Goal: Information Seeking & Learning: Learn about a topic

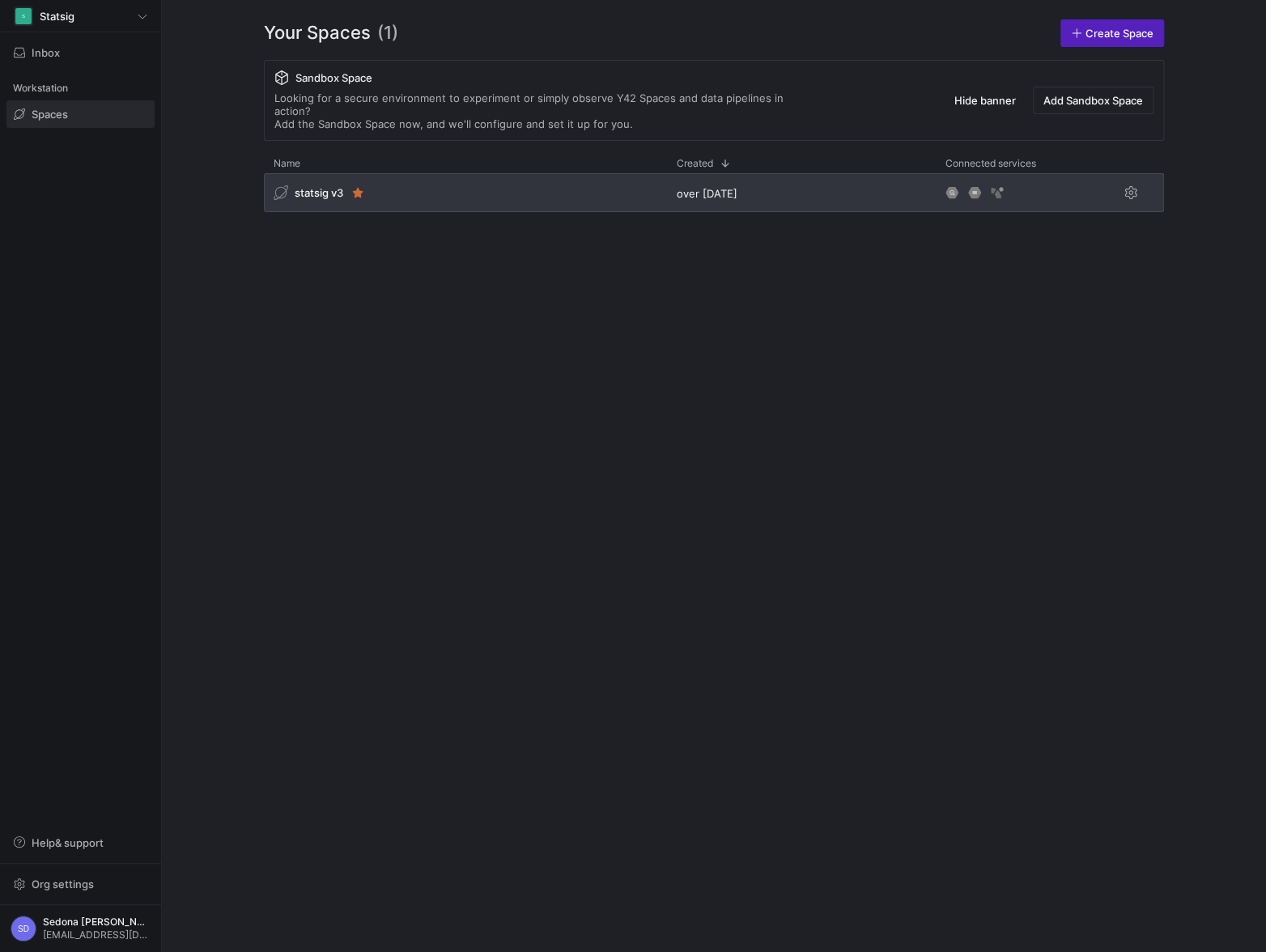
click at [315, 186] on span "statsig v3" at bounding box center [319, 192] width 49 height 13
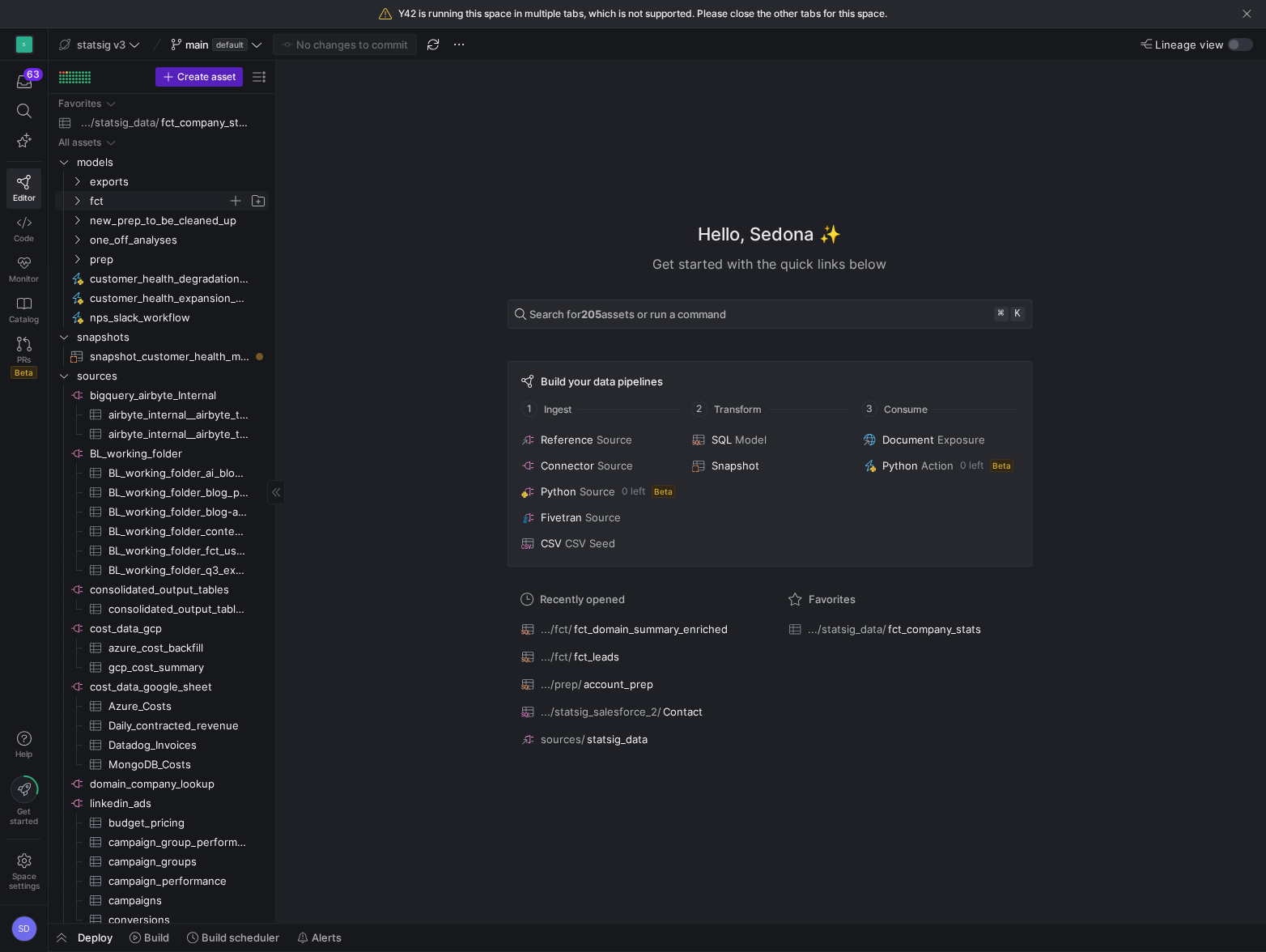
click at [98, 200] on span "fct" at bounding box center [158, 200] width 137 height 18
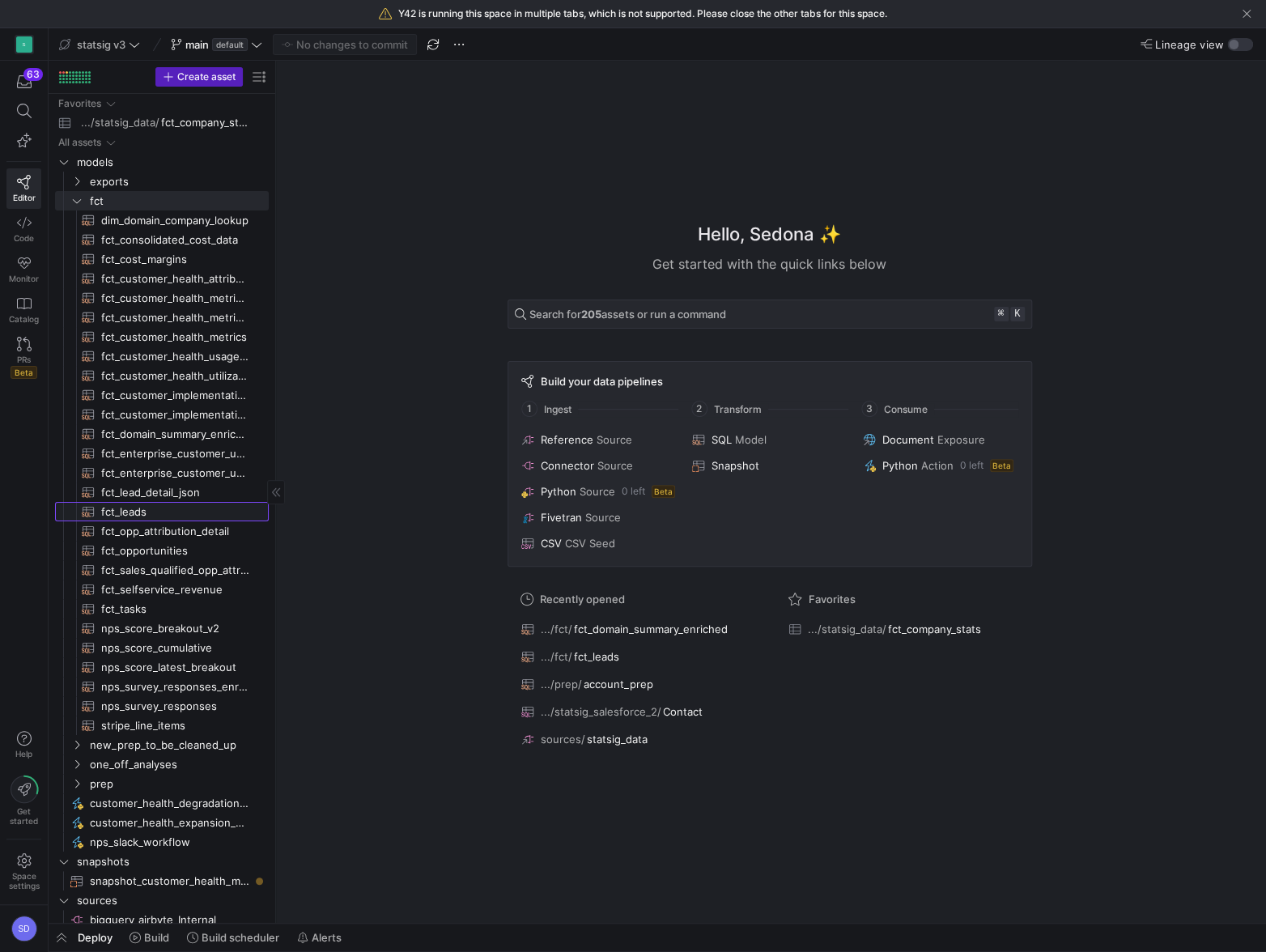
click at [134, 512] on span "fct_leads​​​​​​​​​​" at bounding box center [176, 511] width 149 height 18
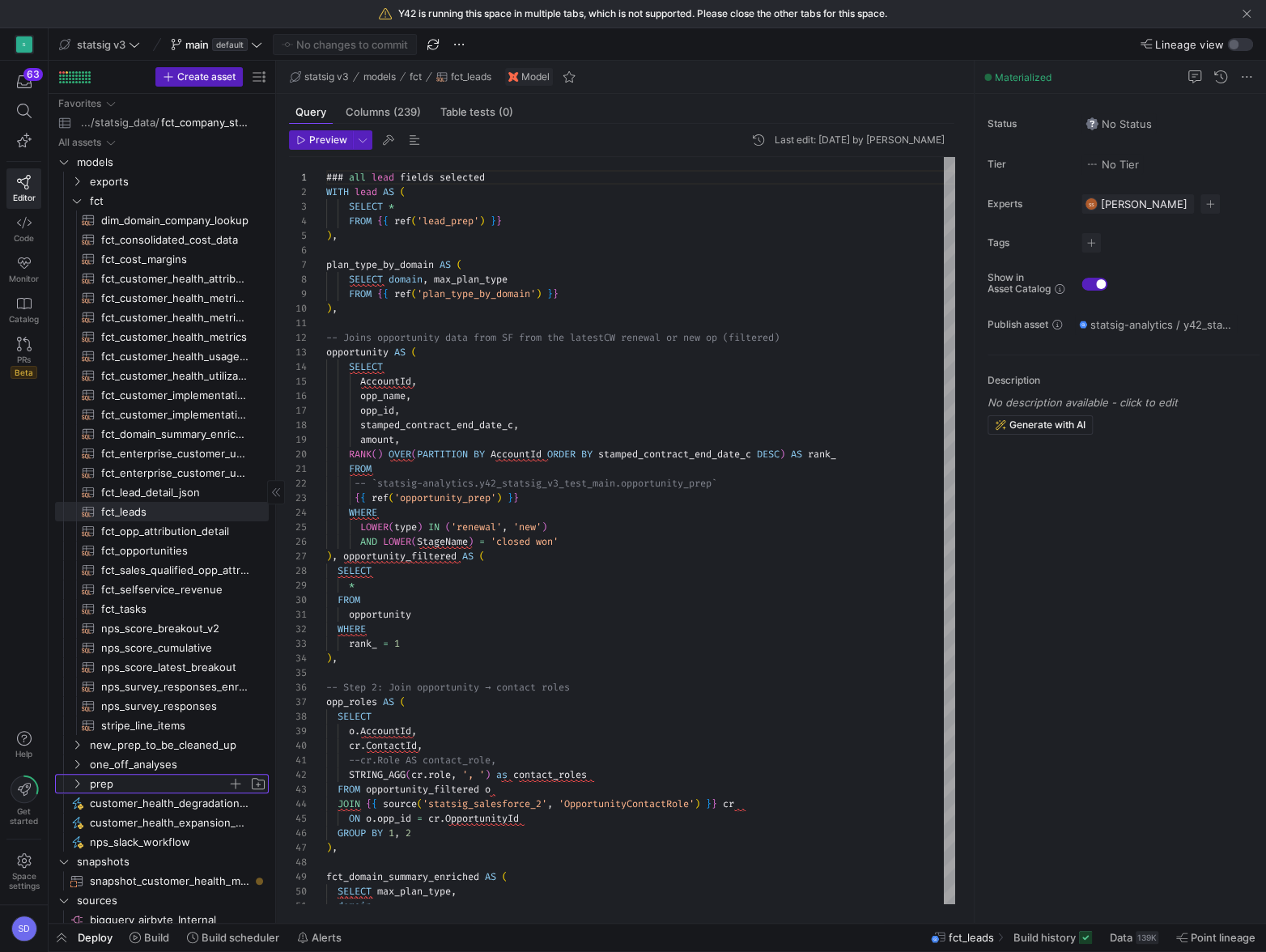
click at [81, 779] on icon "Press SPACE to select this row." at bounding box center [76, 783] width 11 height 10
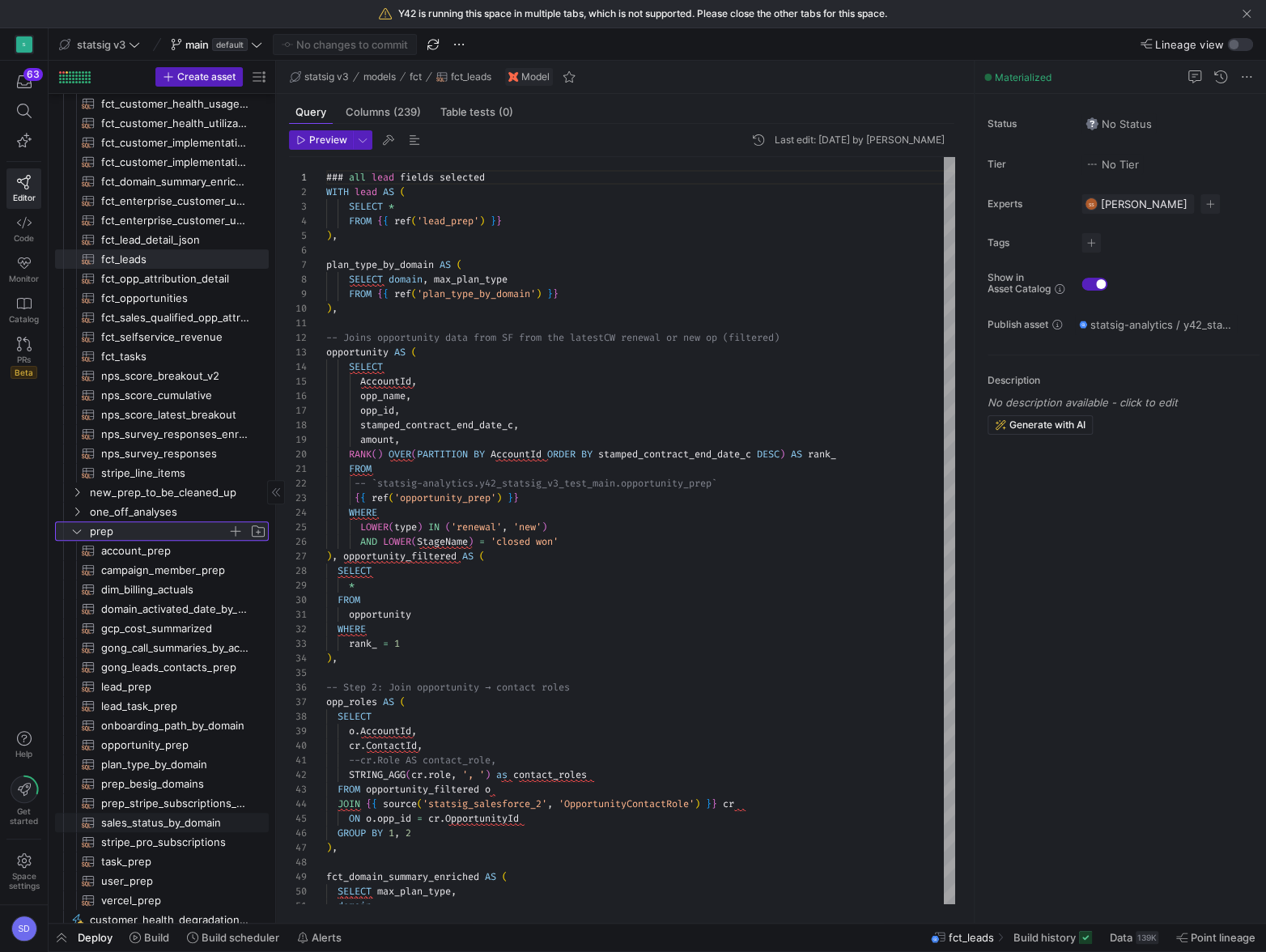
scroll to position [260, 0]
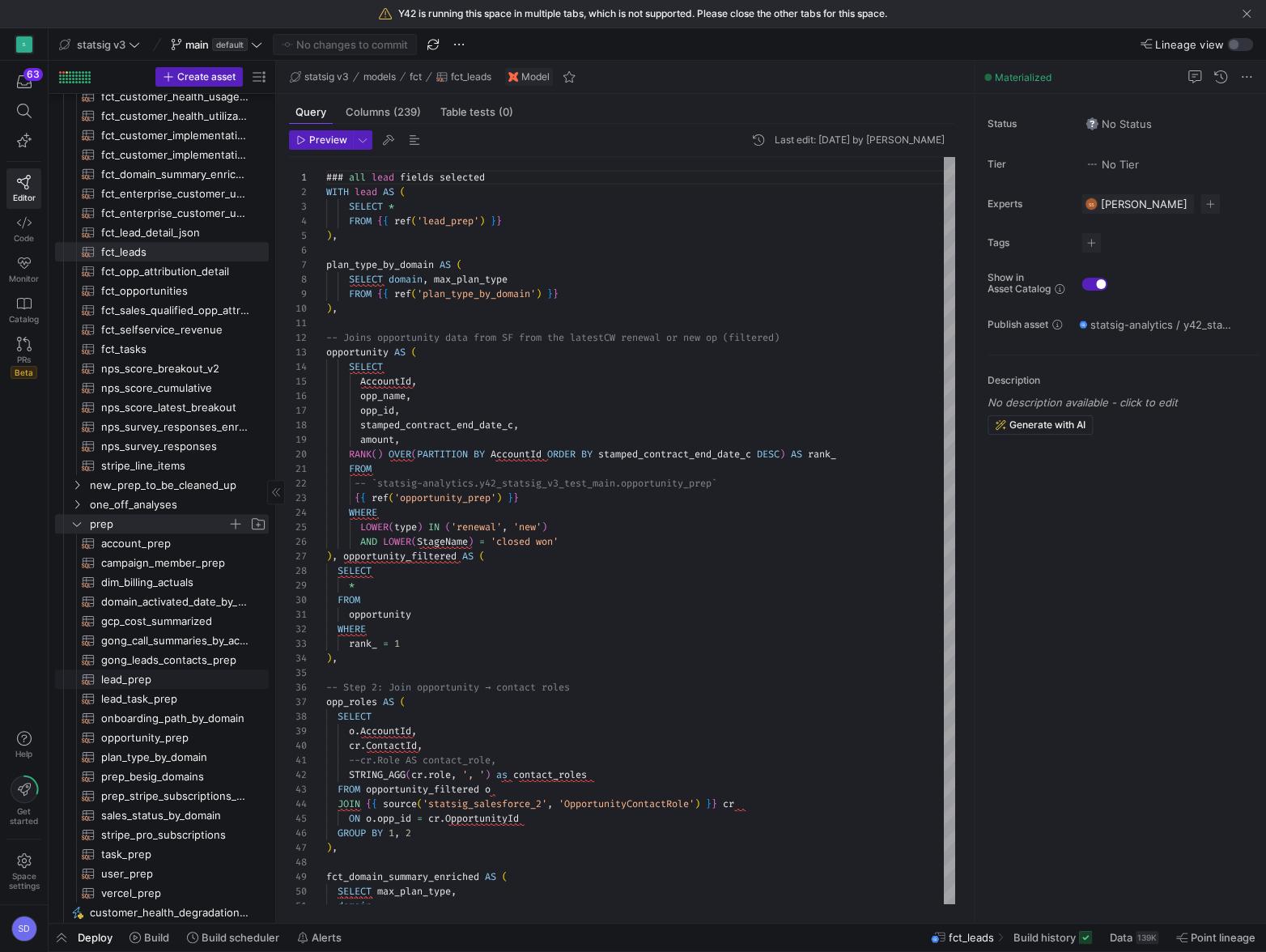
click at [135, 682] on span "lead_prep​​​​​​​​​​" at bounding box center [176, 679] width 149 height 18
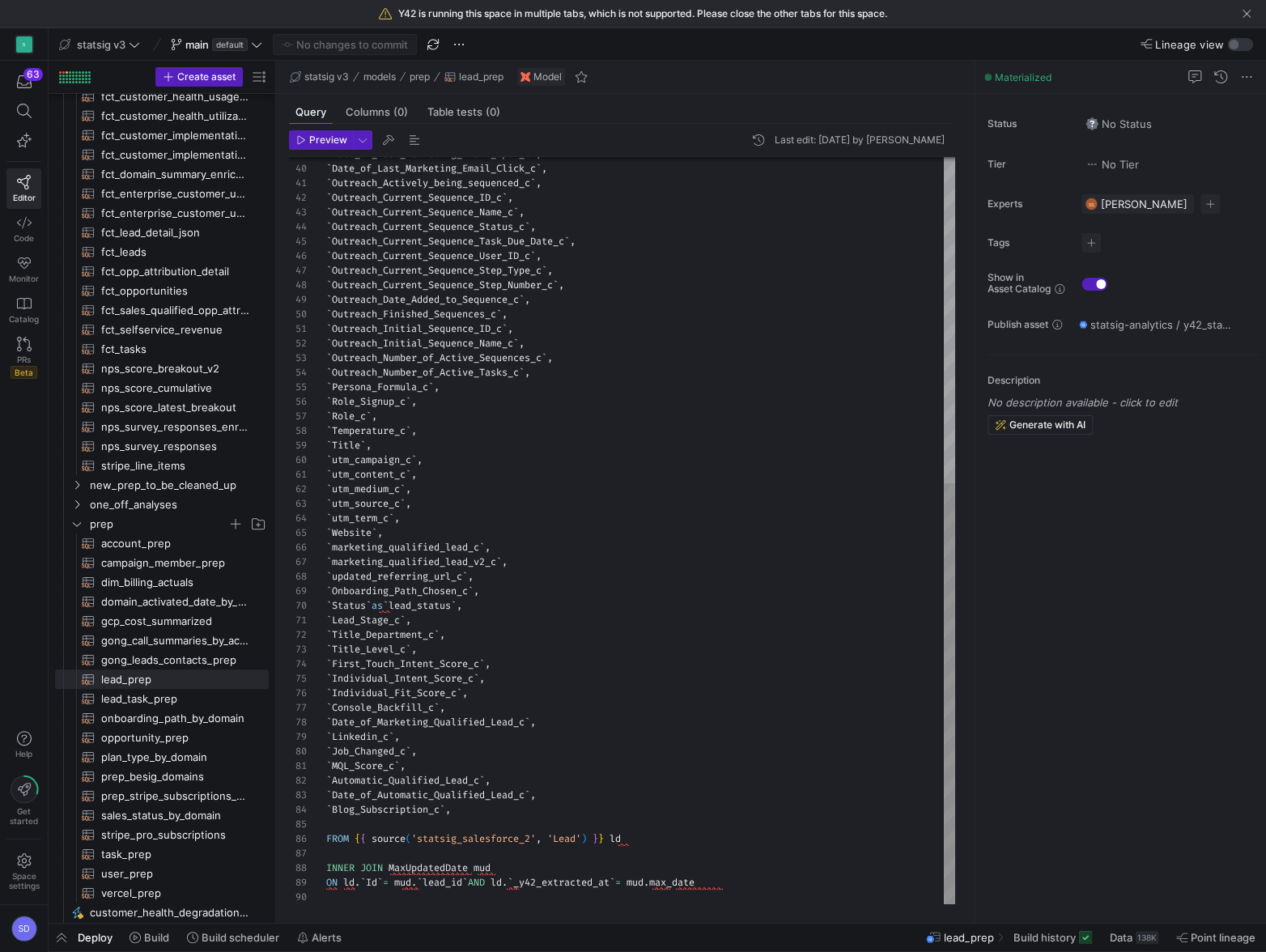
scroll to position [43, 128]
click at [470, 808] on div "` Date_of_Last_Marketing_Email_Open_c ` , ` Date_of_Last_Marketing_Email_Click_…" at bounding box center [640, 242] width 629 height 1324
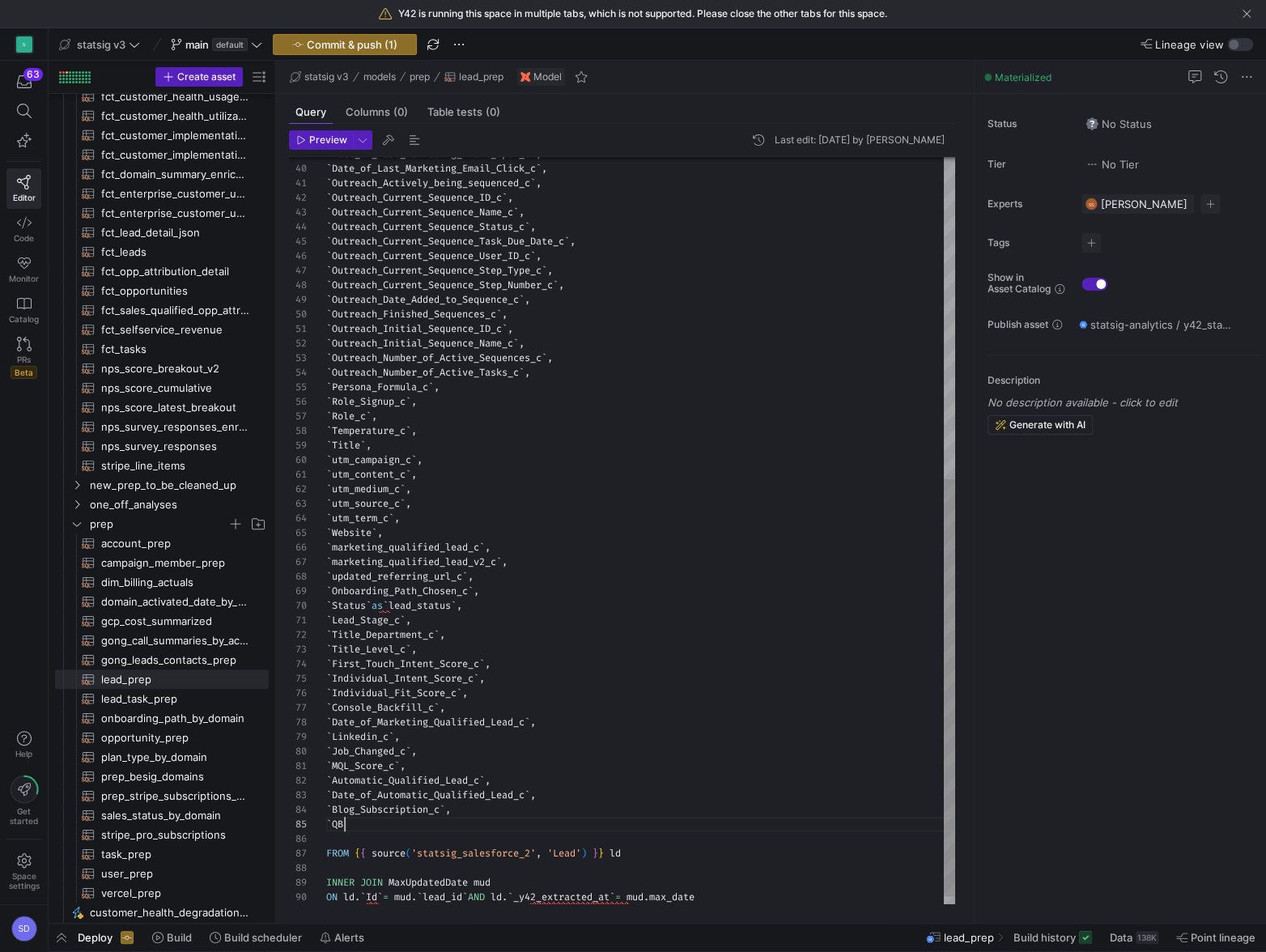
scroll to position [58, 24]
click at [472, 824] on div "` Date_of_Last_Marketing_Email_Open_c ` , ` Date_of_Last_Marketing_Email_Click_…" at bounding box center [640, 249] width 629 height 1339
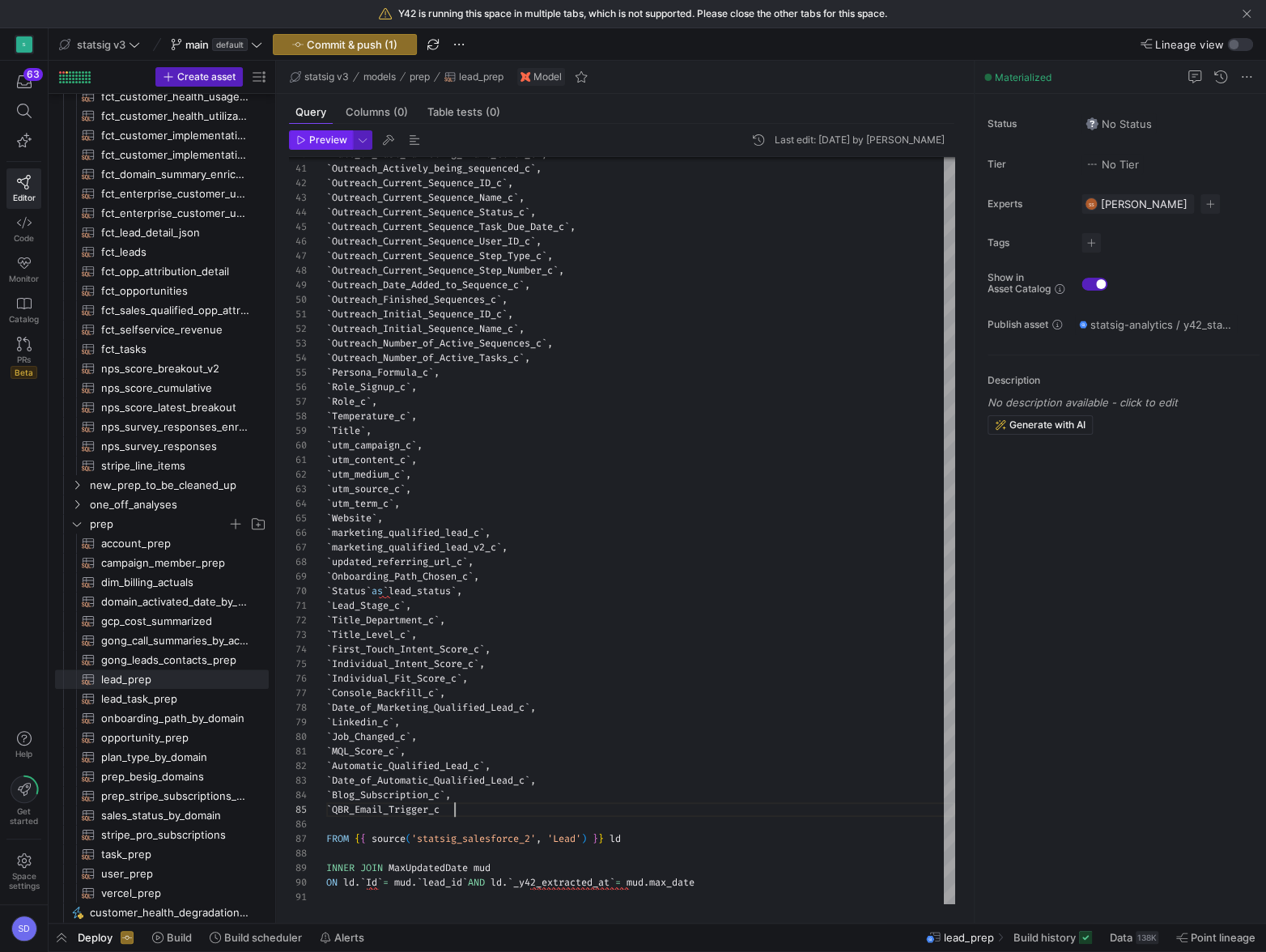
click at [314, 147] on span "button" at bounding box center [320, 140] width 62 height 18
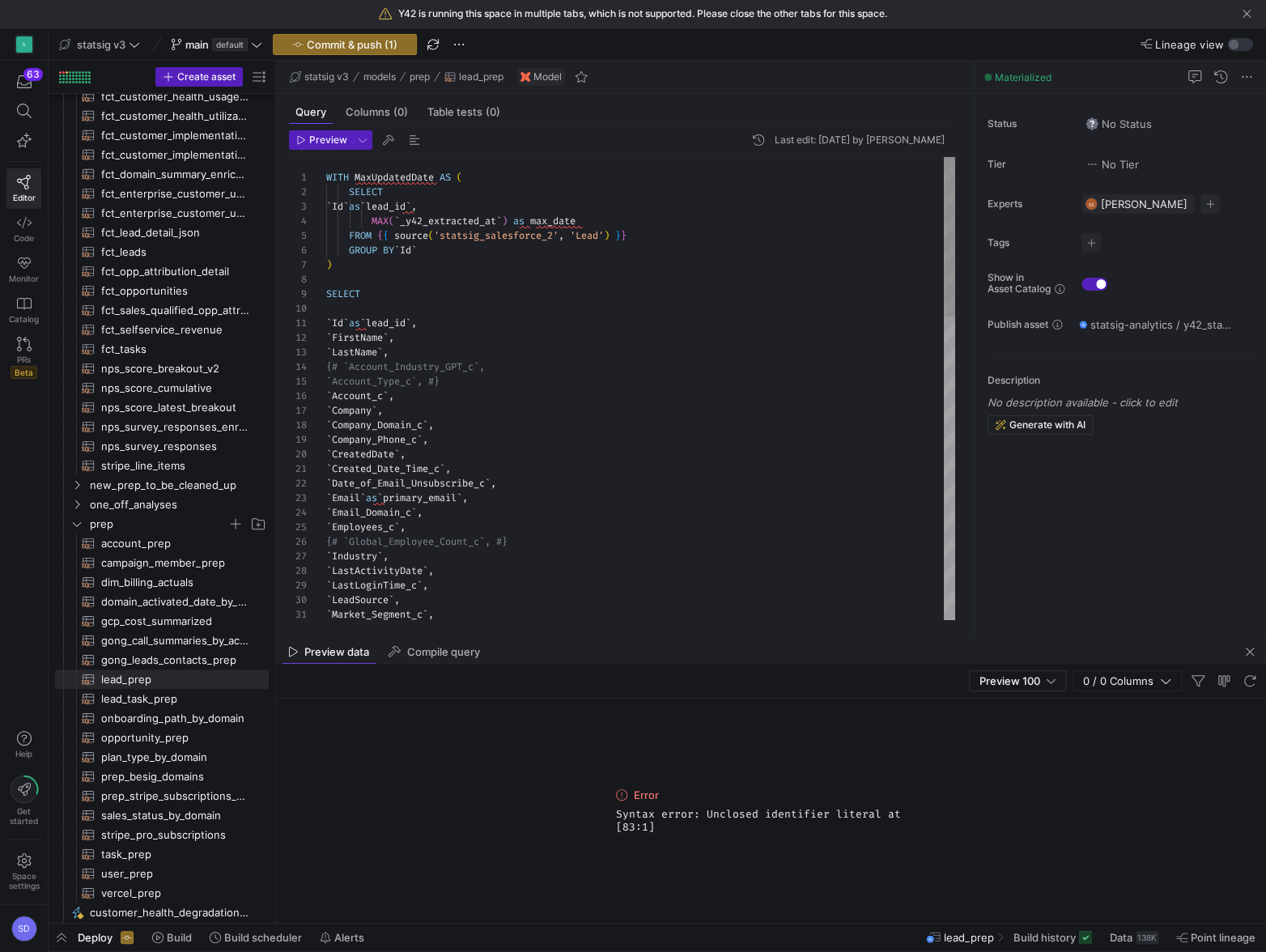
type textarea "WITH MaxUpdatedDate AS ( SELECT `Id` as `lead_id`, MAX(`_y42_extracted_at`) as …"
click at [493, 242] on div "` LeadSource ` , ` Market_Segment_c ` , ` Email_Domain_c ` , ` Employees_c ` , …" at bounding box center [640, 826] width 629 height 1339
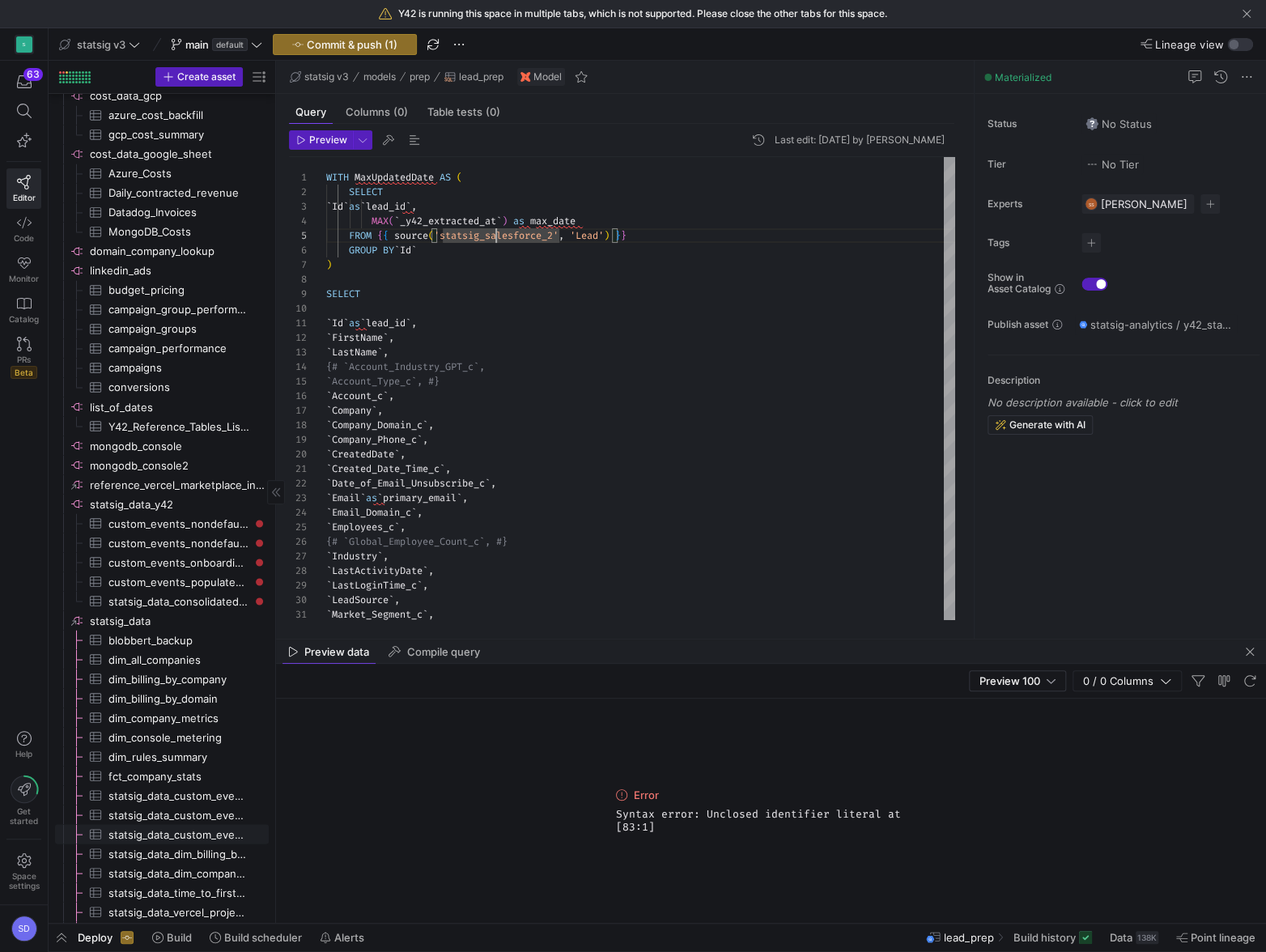
scroll to position [0, 0]
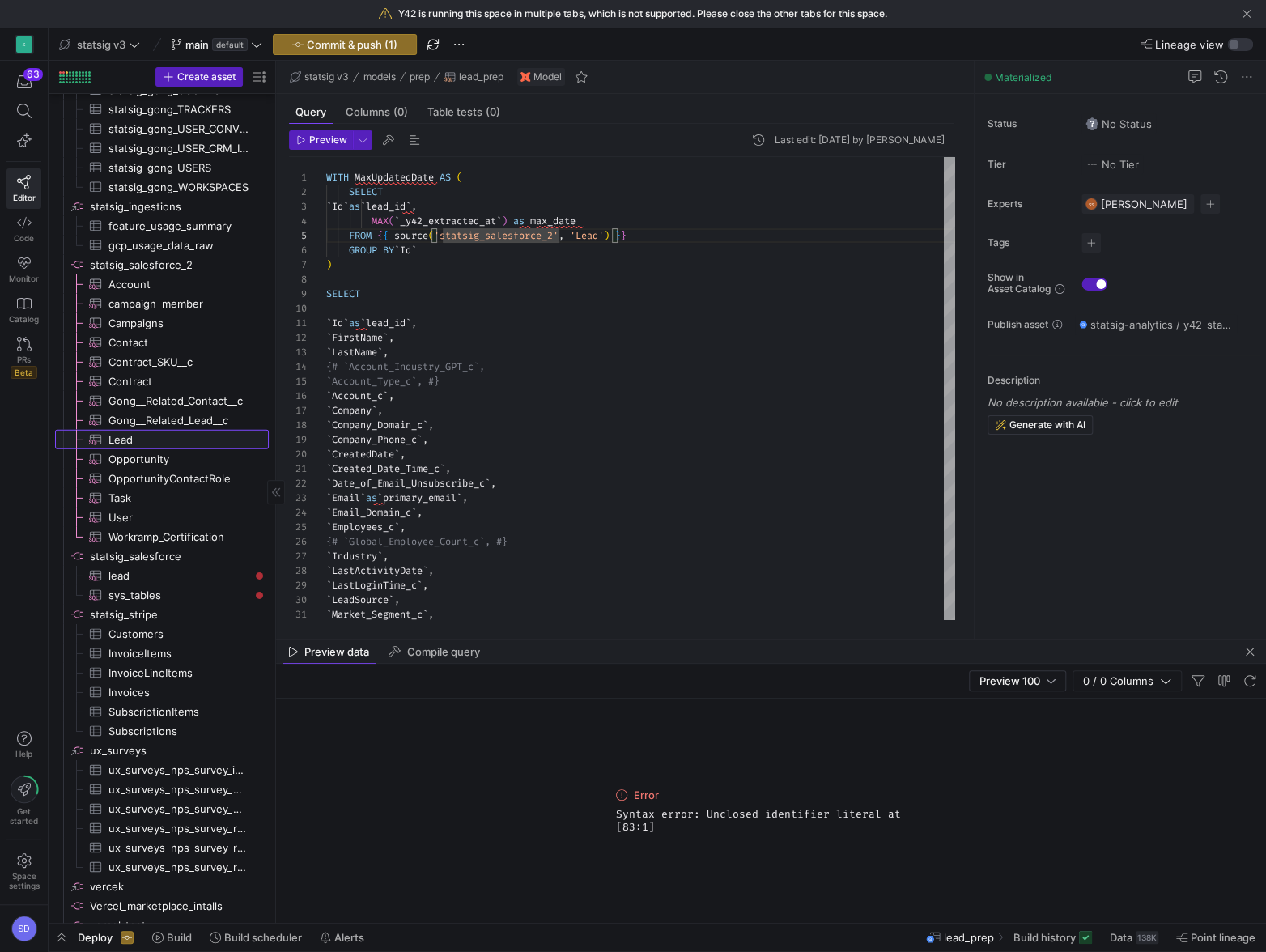
click at [131, 432] on span "Lead​​​​​​​​​" at bounding box center [179, 439] width 142 height 18
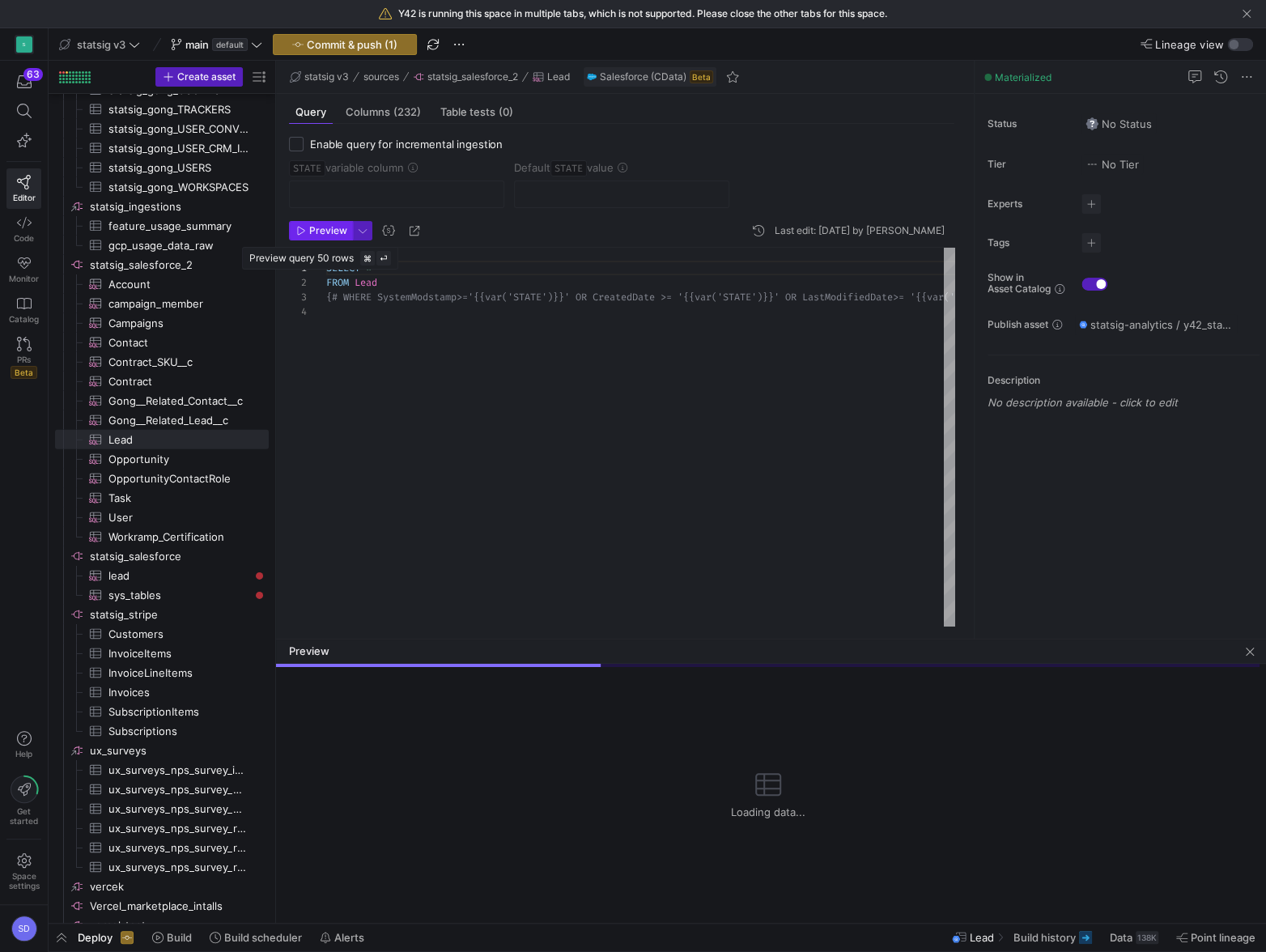
click at [311, 238] on span "button" at bounding box center [320, 230] width 62 height 18
click at [328, 228] on span "Preview" at bounding box center [327, 230] width 38 height 11
click at [388, 114] on span "Columns (232)" at bounding box center [383, 112] width 75 height 10
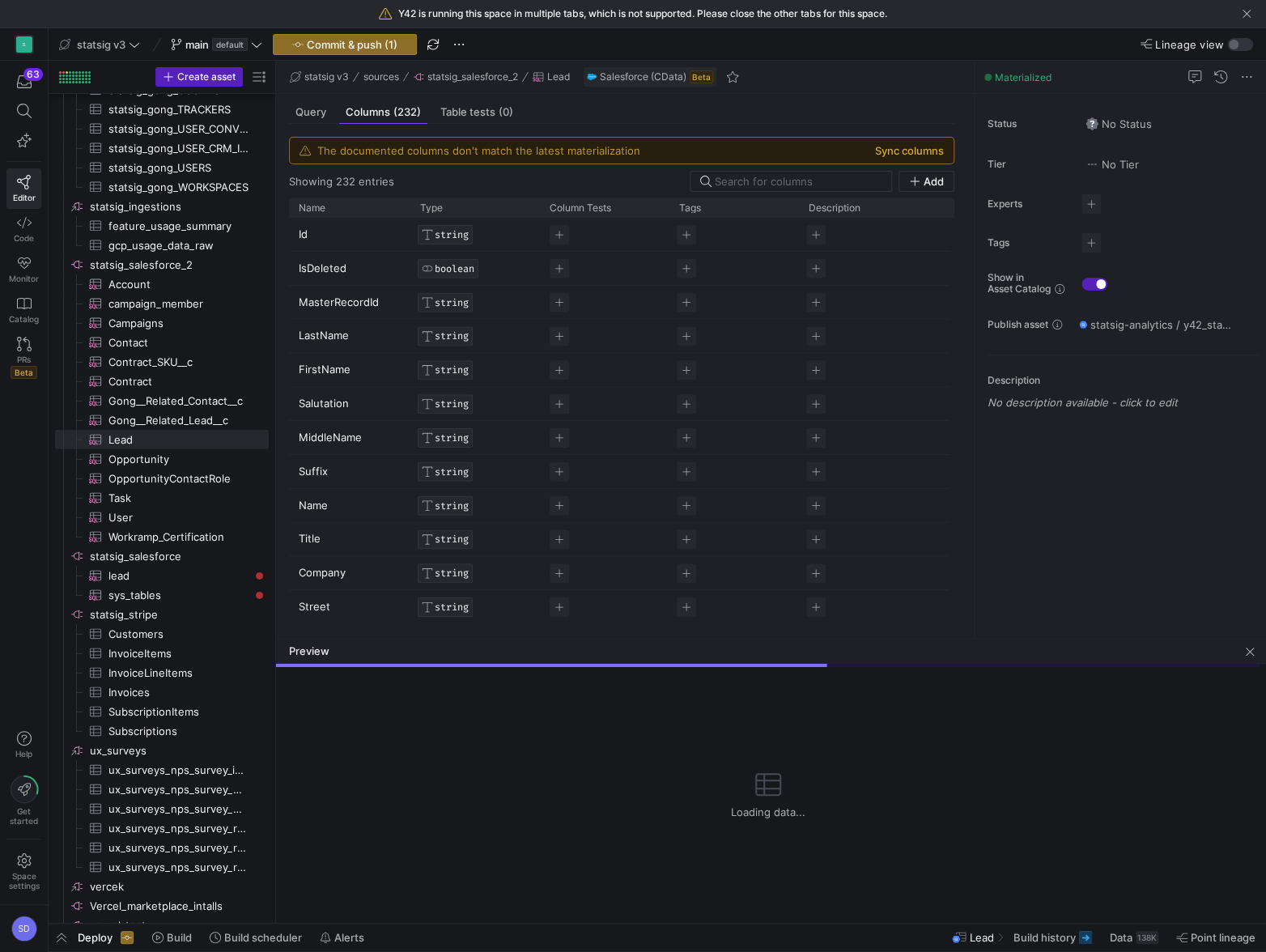
click at [913, 152] on button "Sync columns" at bounding box center [909, 150] width 69 height 13
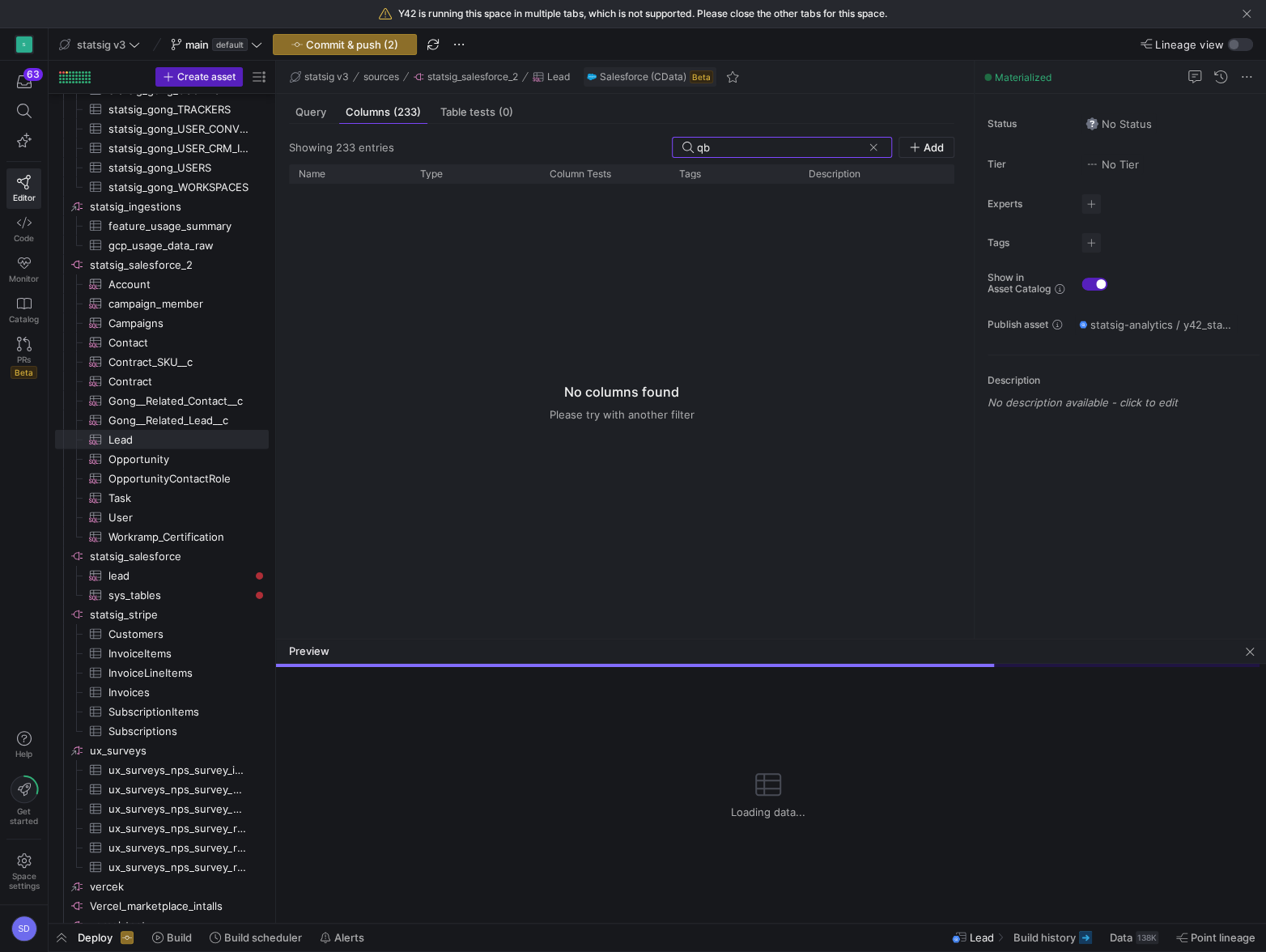
type input "q"
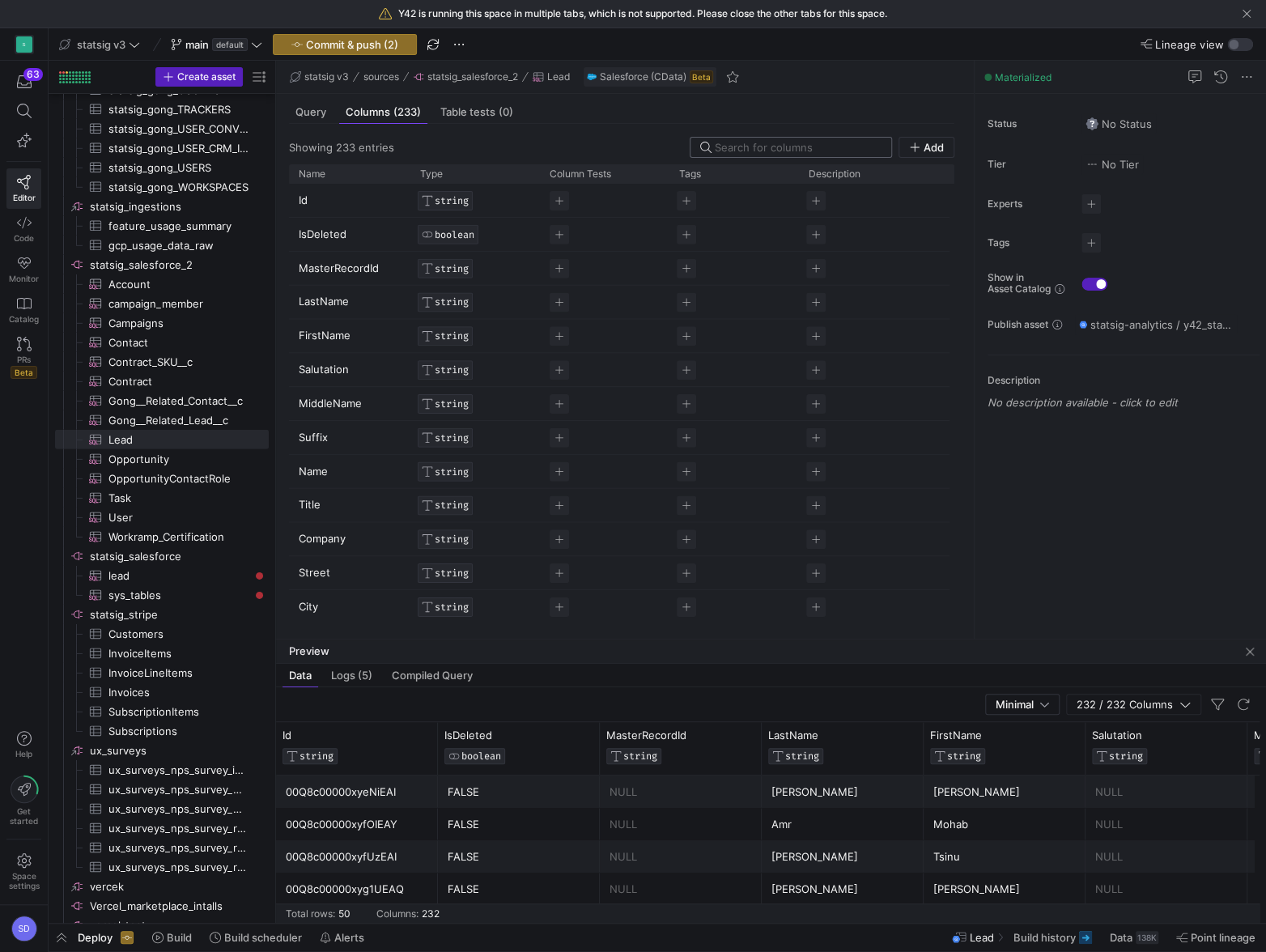
click at [754, 142] on input at bounding box center [798, 147] width 167 height 13
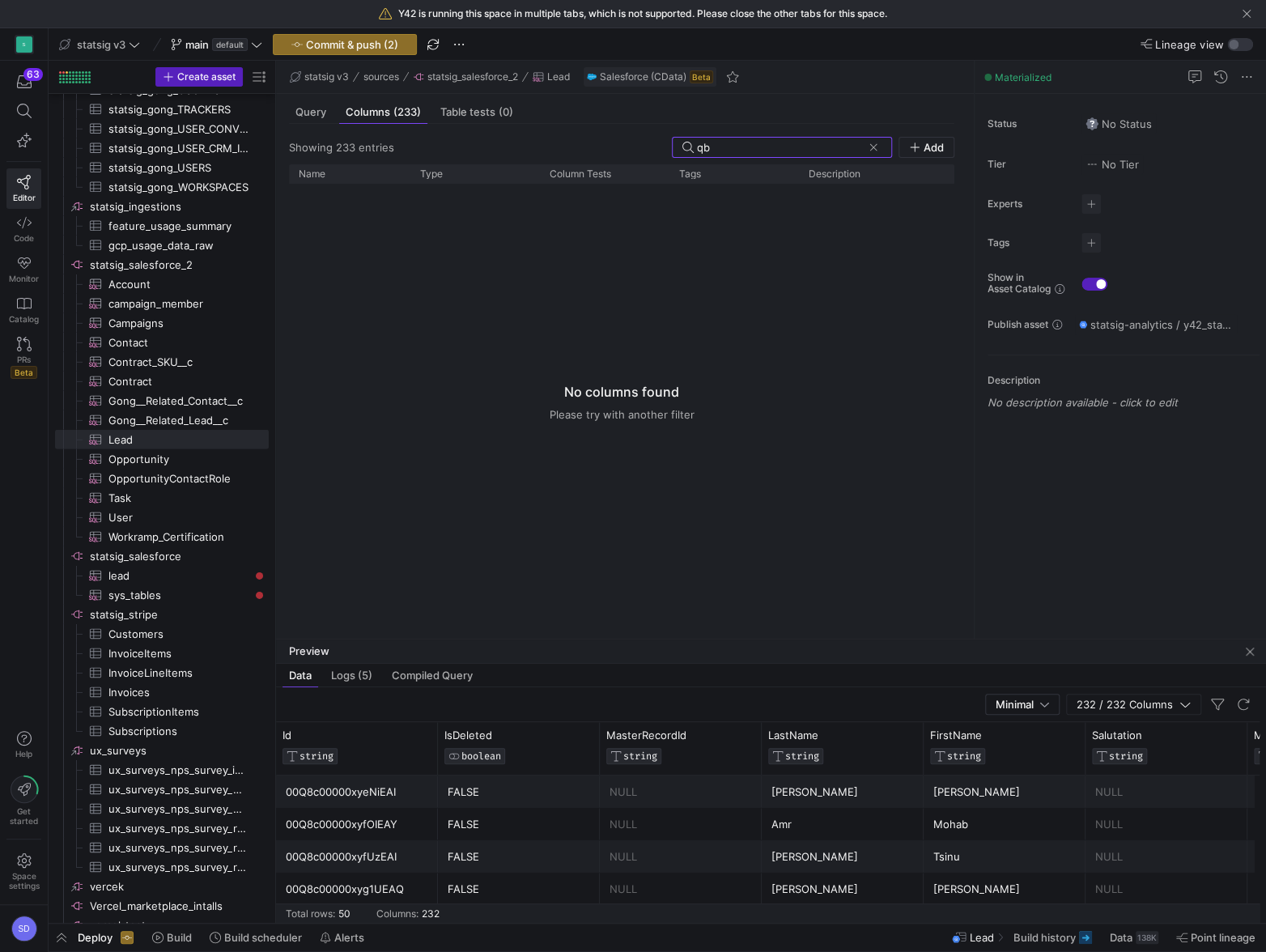
type input "q"
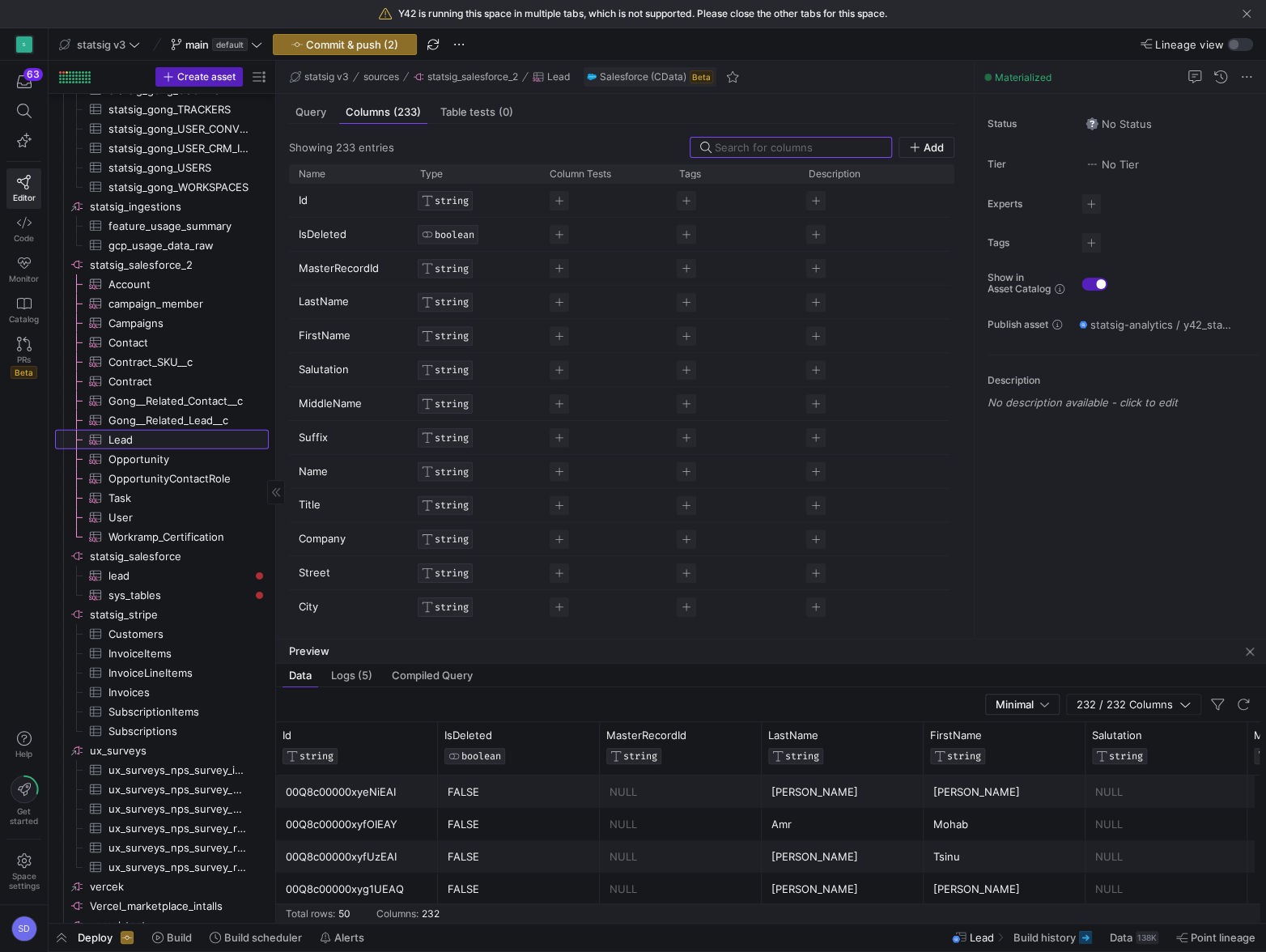
click at [143, 443] on span "Lead​​​​​​​​​" at bounding box center [179, 439] width 142 height 18
click at [462, 46] on span "button" at bounding box center [458, 45] width 19 height 19
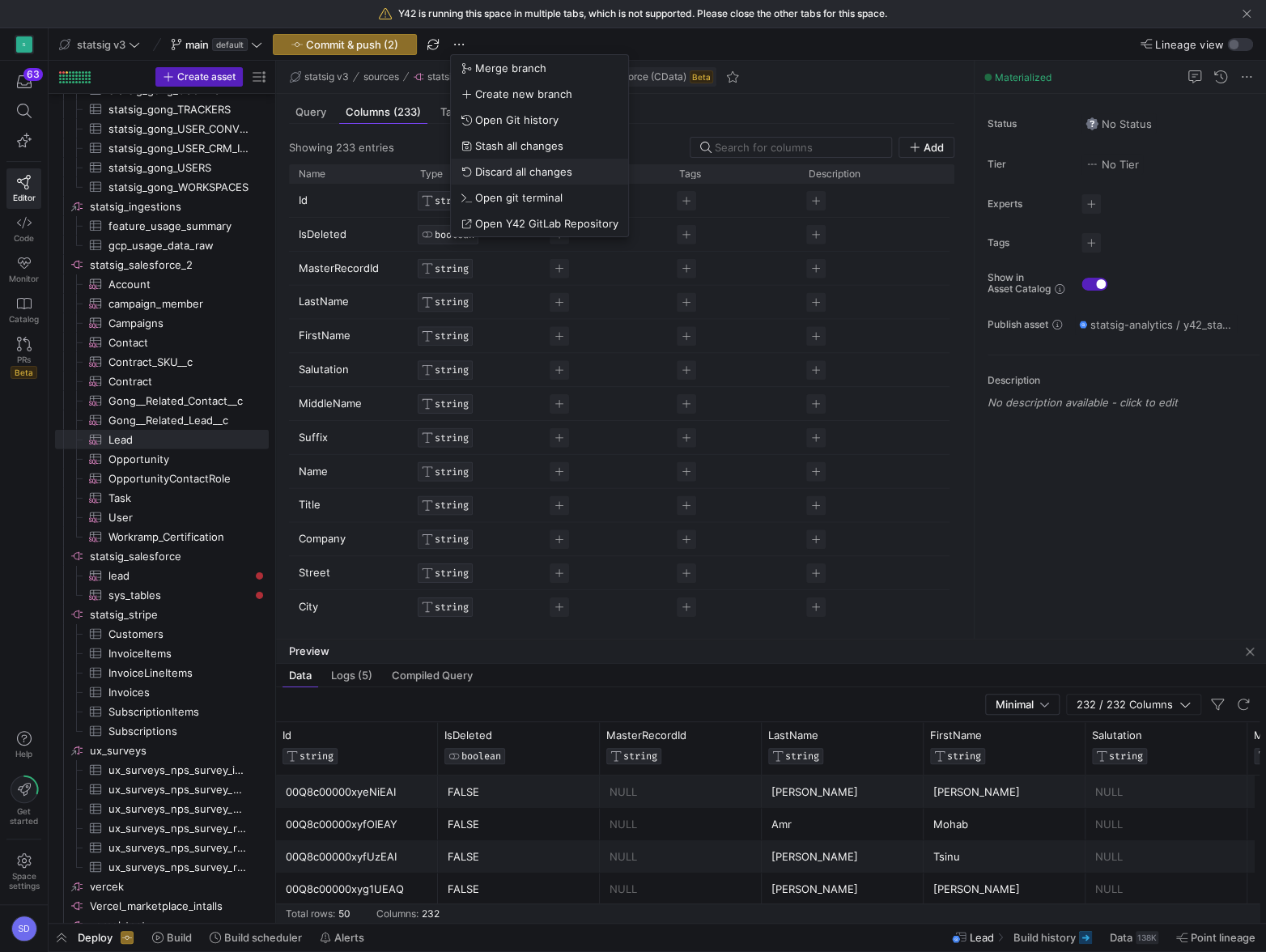
click at [508, 167] on span "Discard all changes" at bounding box center [523, 172] width 97 height 13
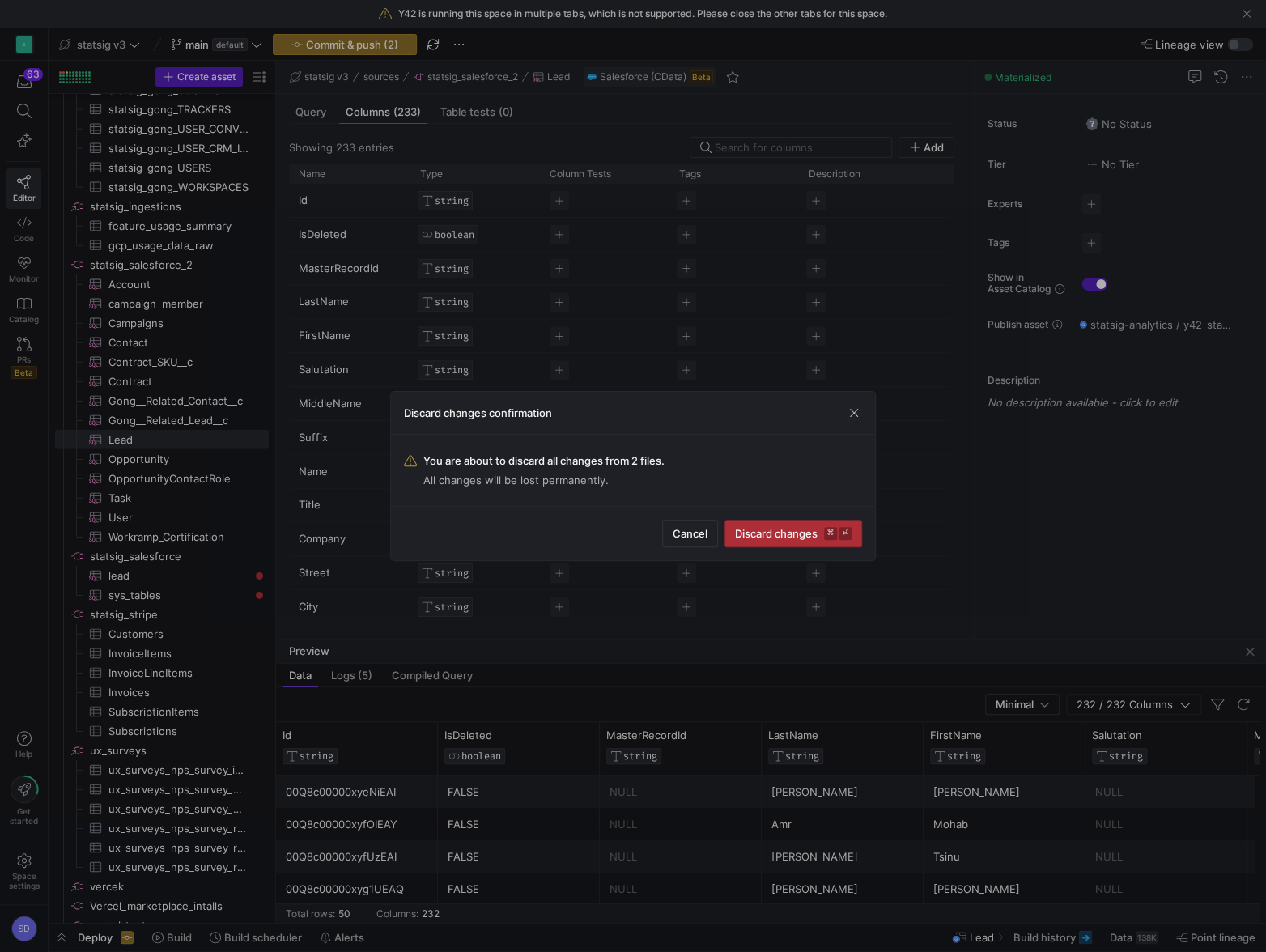
click at [784, 541] on span "submit" at bounding box center [793, 534] width 136 height 26
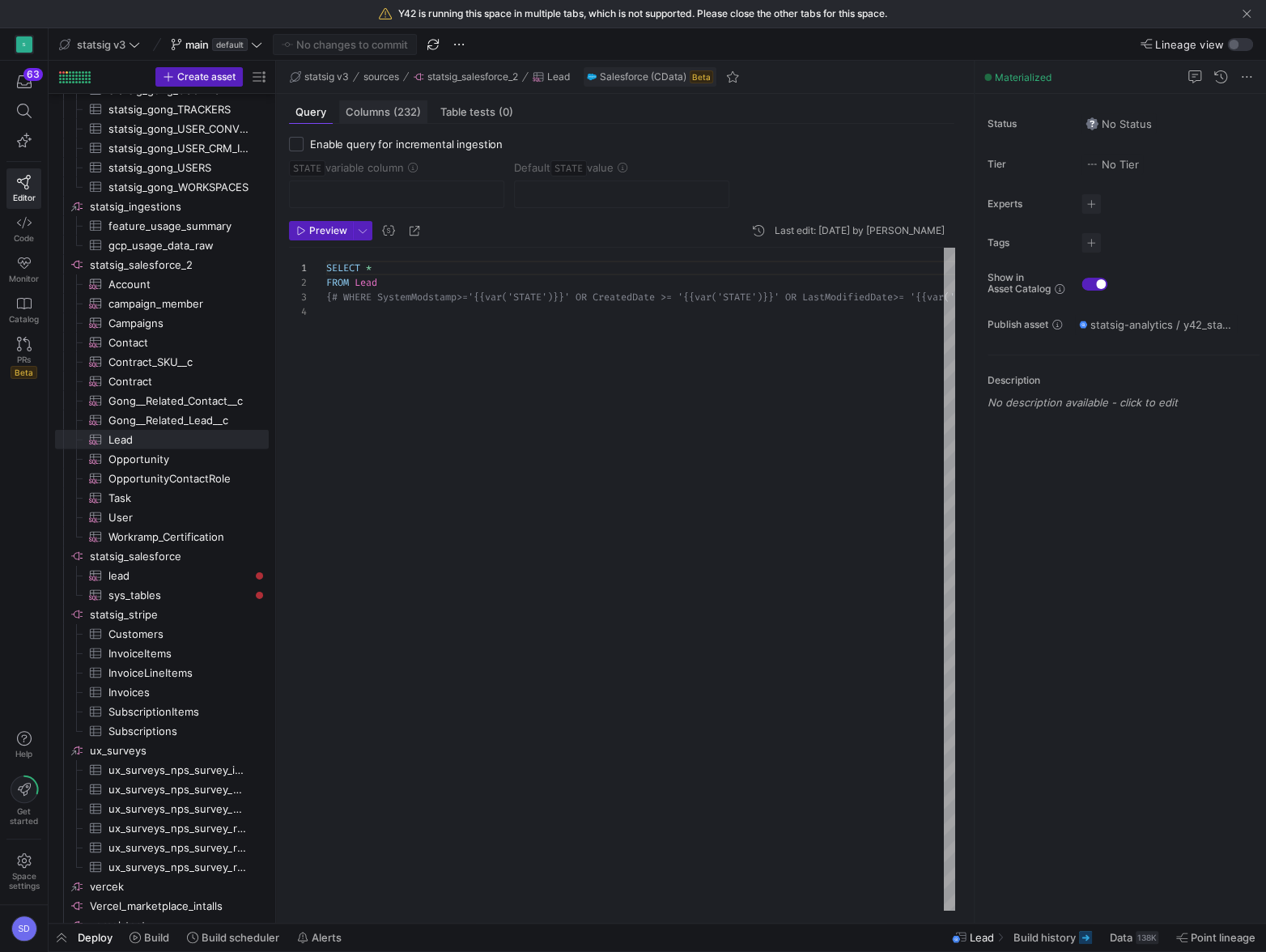
click at [386, 108] on span "Columns (232)" at bounding box center [383, 112] width 75 height 10
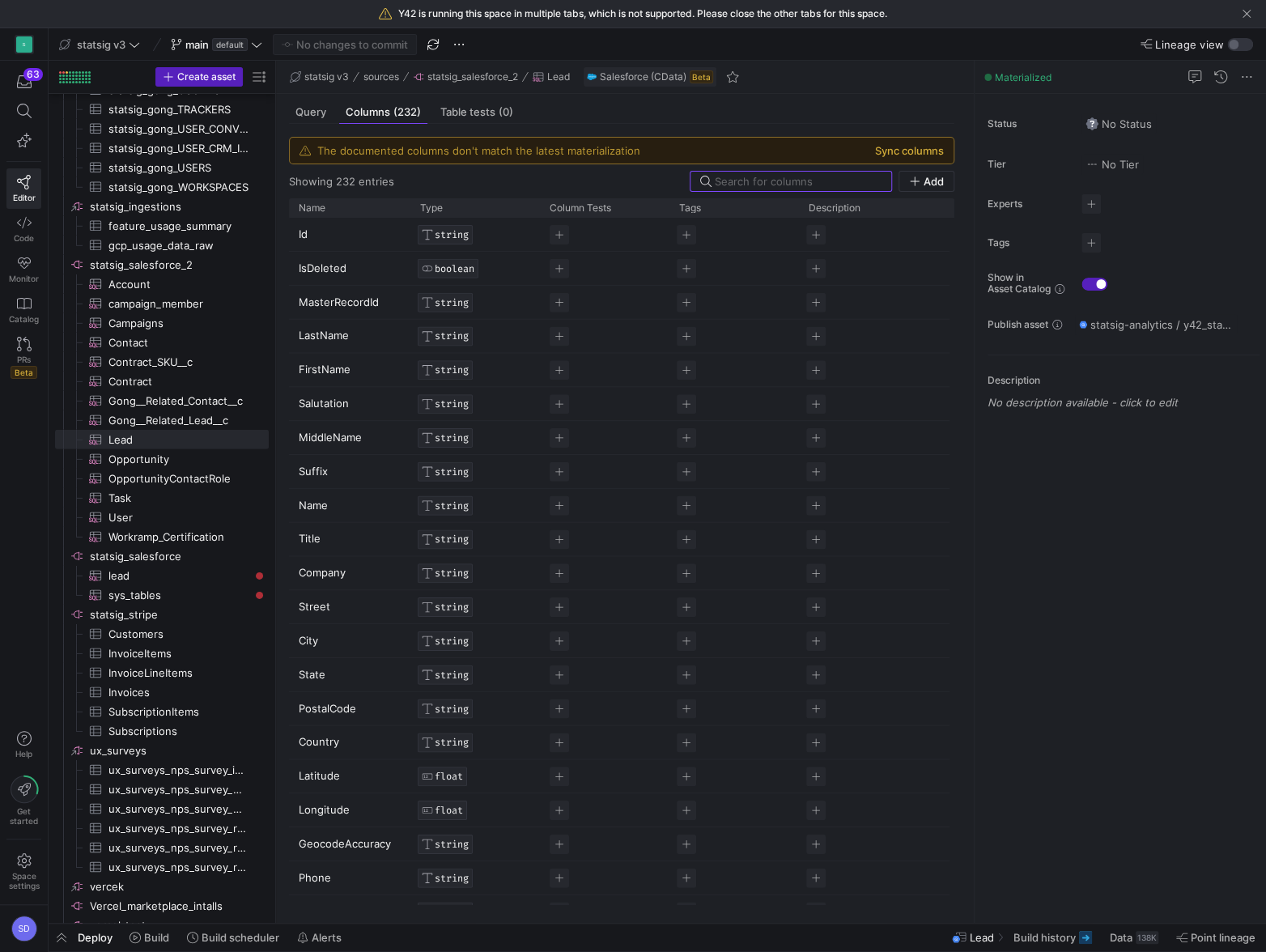
click at [913, 155] on button "Sync columns" at bounding box center [909, 150] width 69 height 13
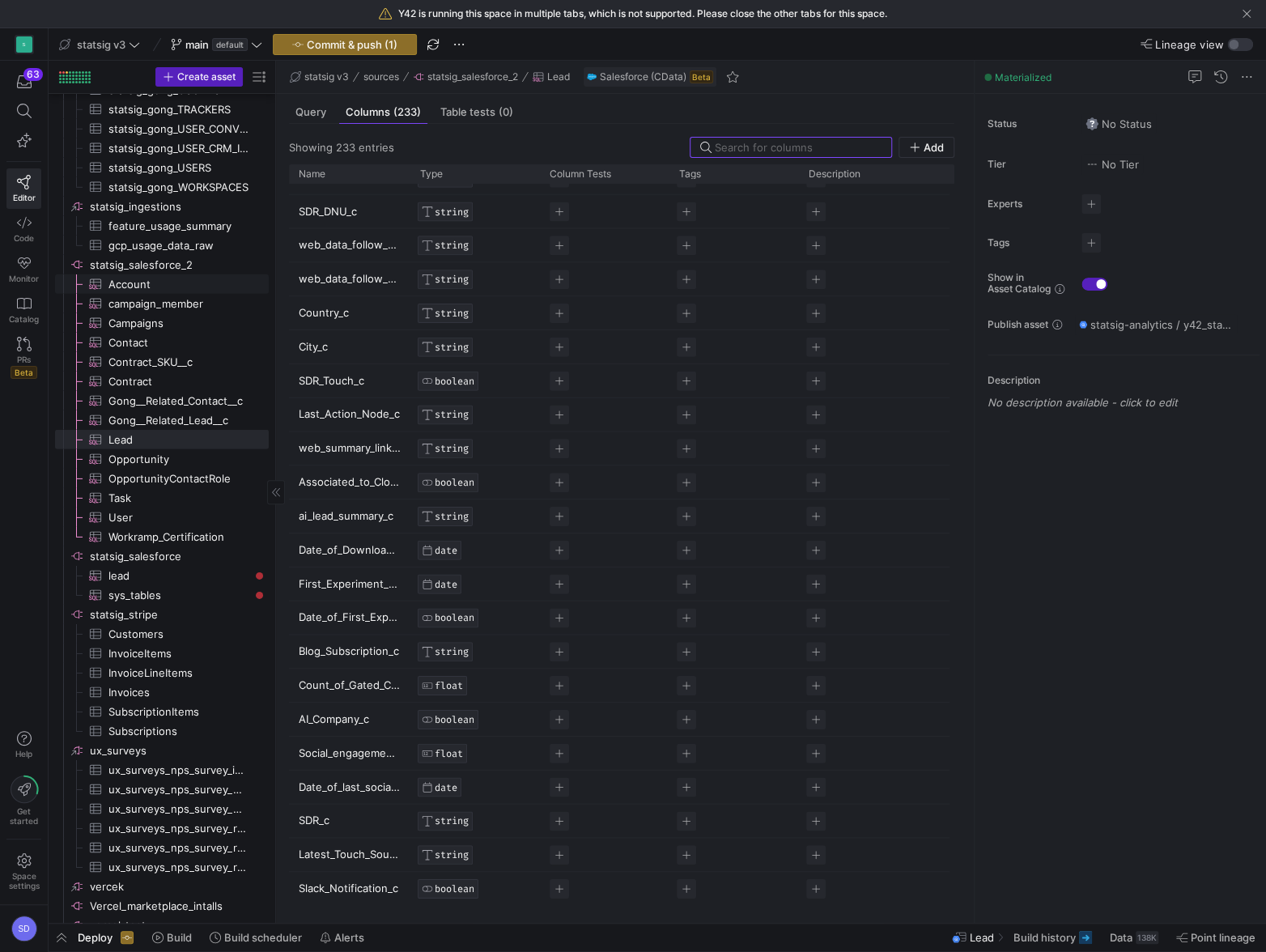
click at [145, 285] on span "Account​​​​​​​​​" at bounding box center [179, 284] width 142 height 18
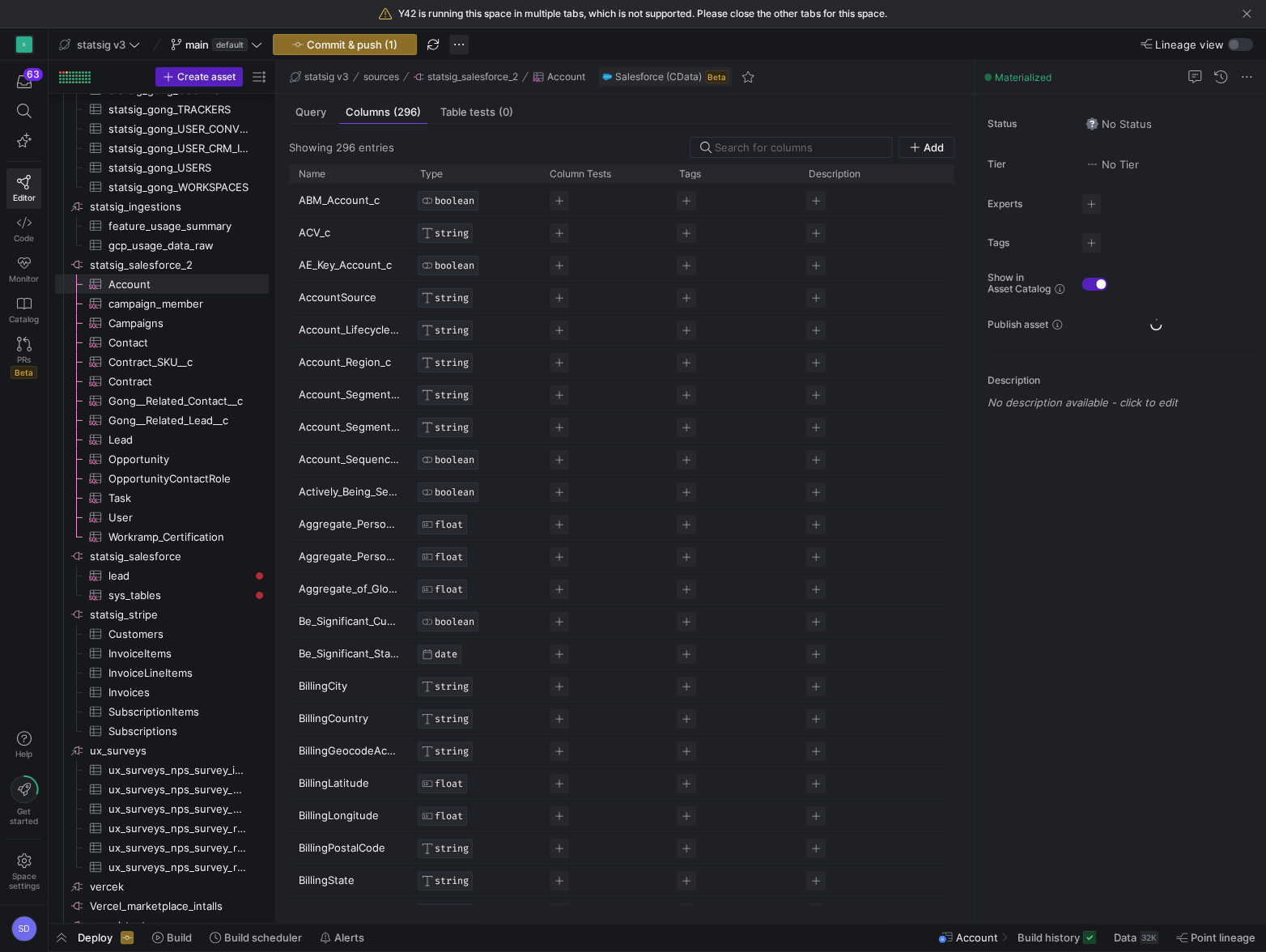
click at [458, 39] on span "button" at bounding box center [458, 45] width 19 height 19
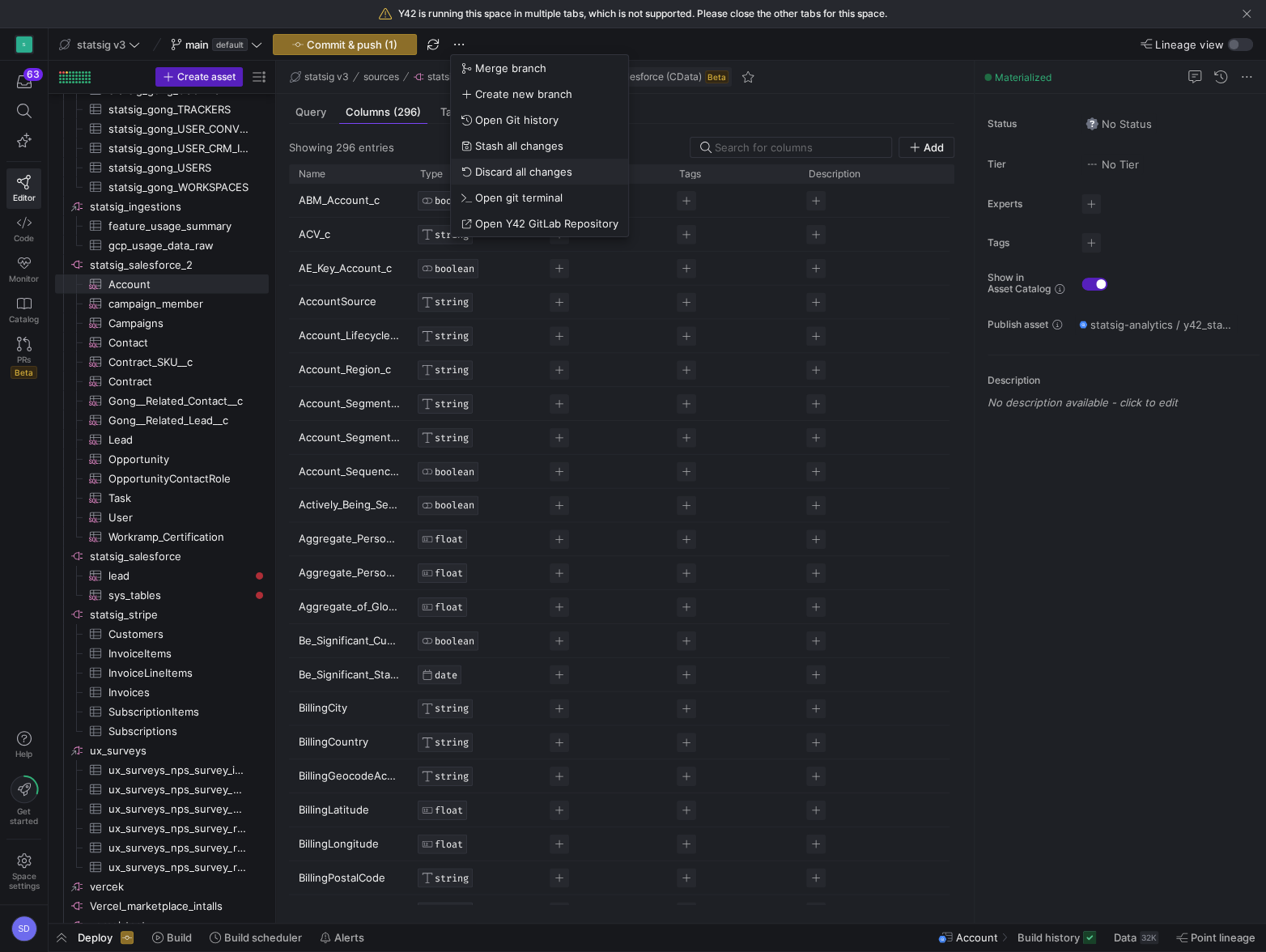
click at [508, 167] on span "Discard all changes" at bounding box center [523, 172] width 97 height 13
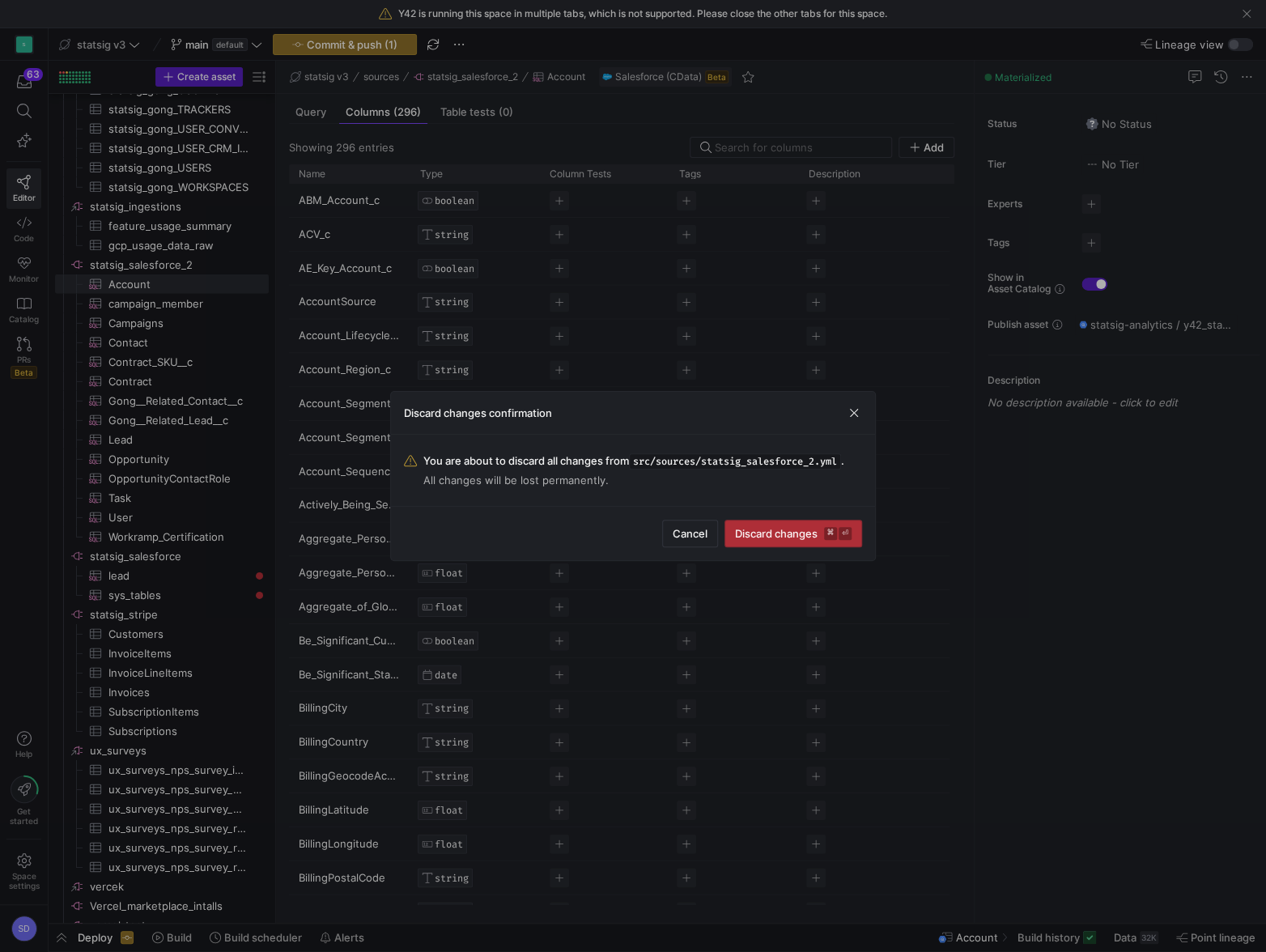
click at [757, 530] on span "Discard changes ⌘ ⏎" at bounding box center [793, 533] width 116 height 13
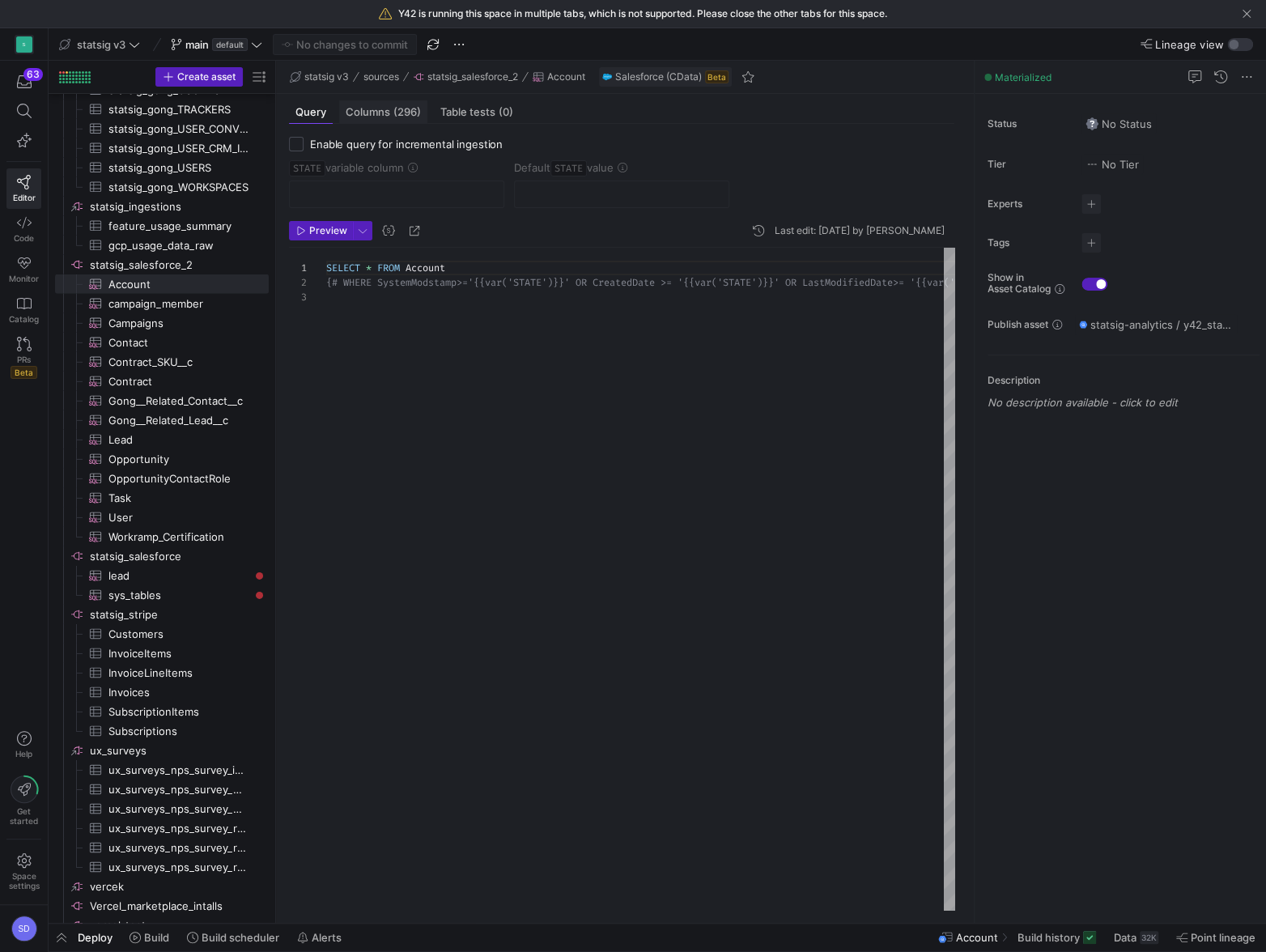
click at [361, 116] on span "Columns (296)" at bounding box center [383, 112] width 75 height 10
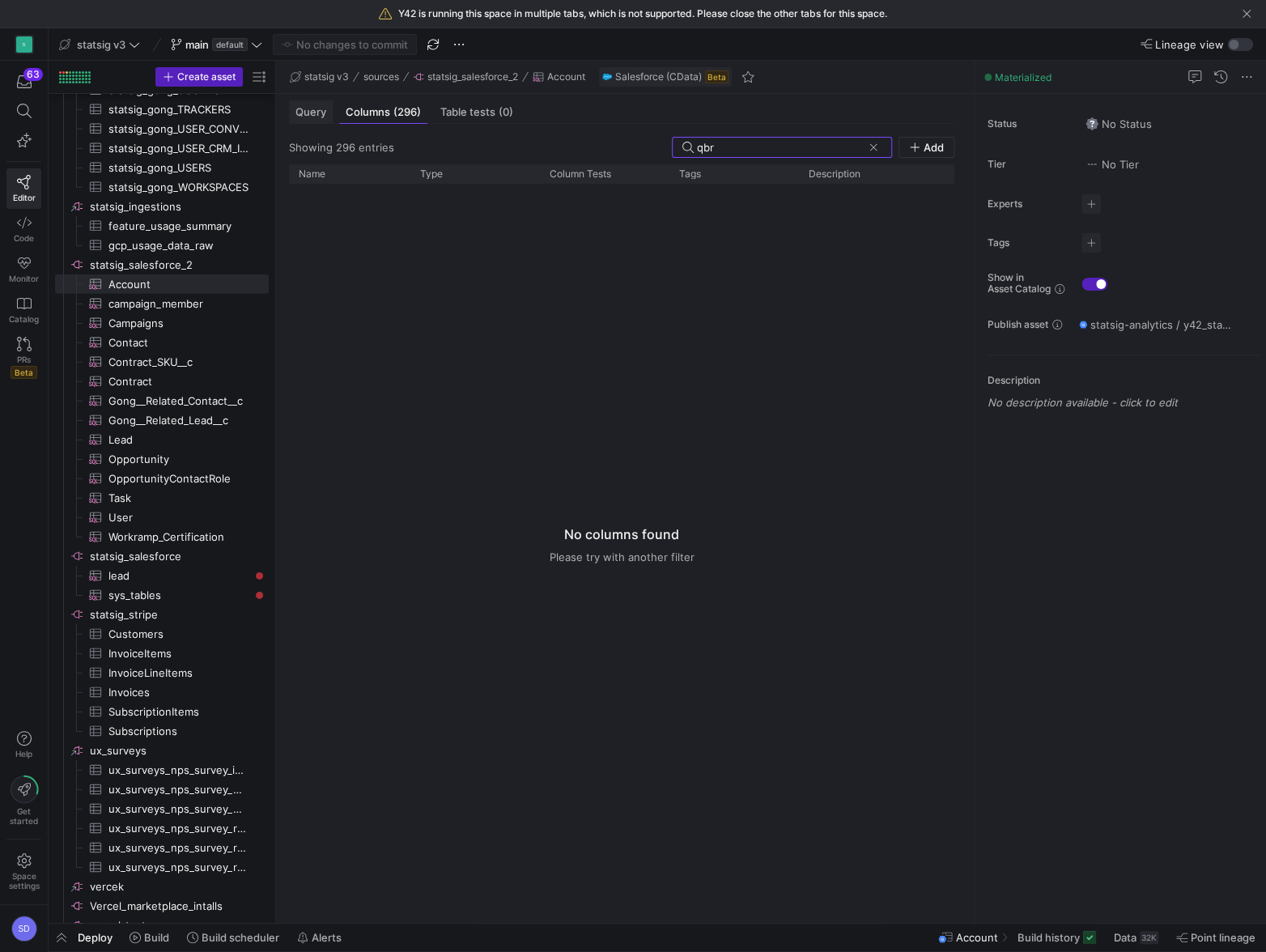
type input "qbr"
click at [308, 108] on span "Query" at bounding box center [311, 112] width 31 height 10
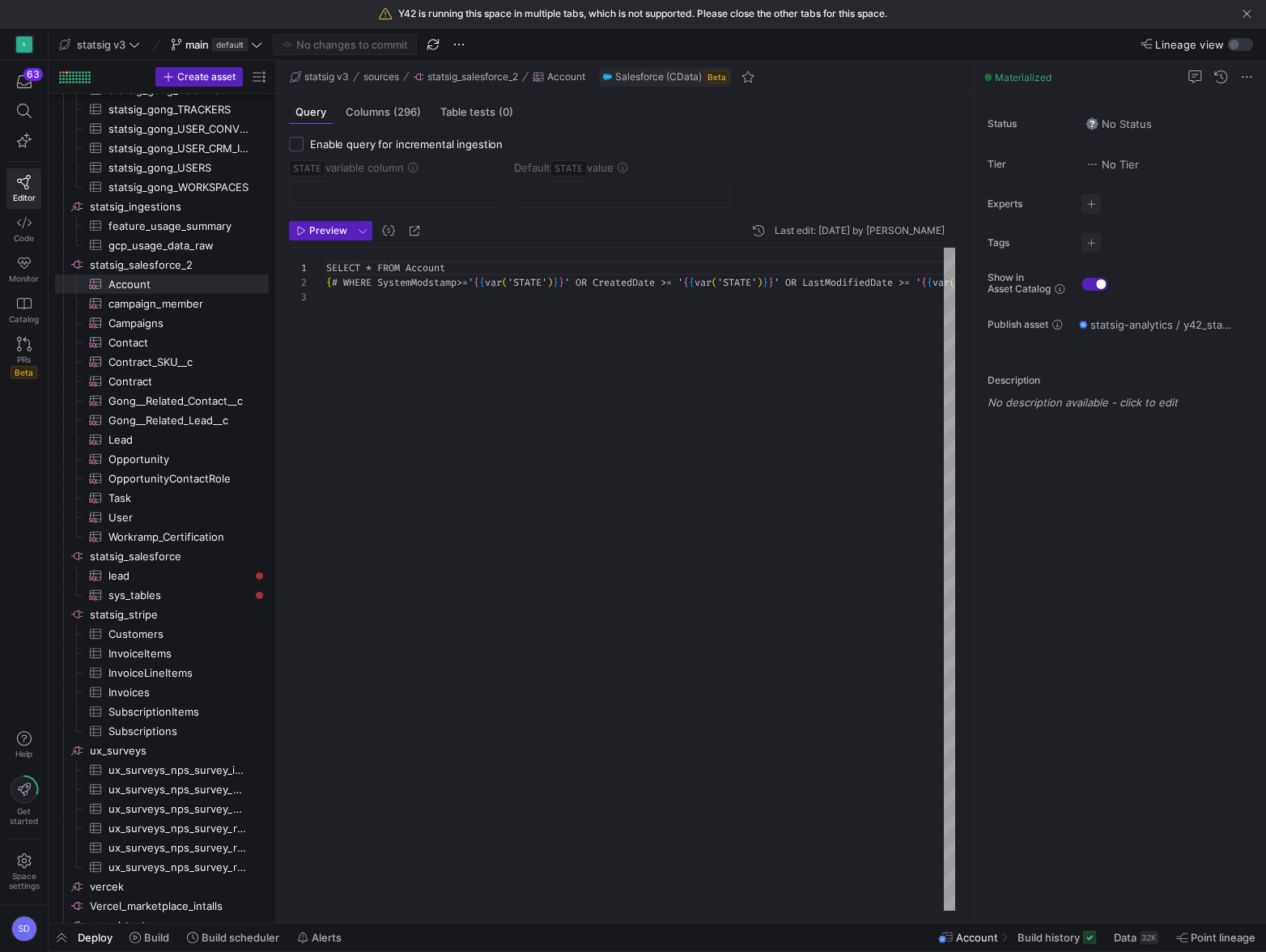
scroll to position [28, 0]
click at [309, 234] on span "Preview" at bounding box center [327, 230] width 38 height 11
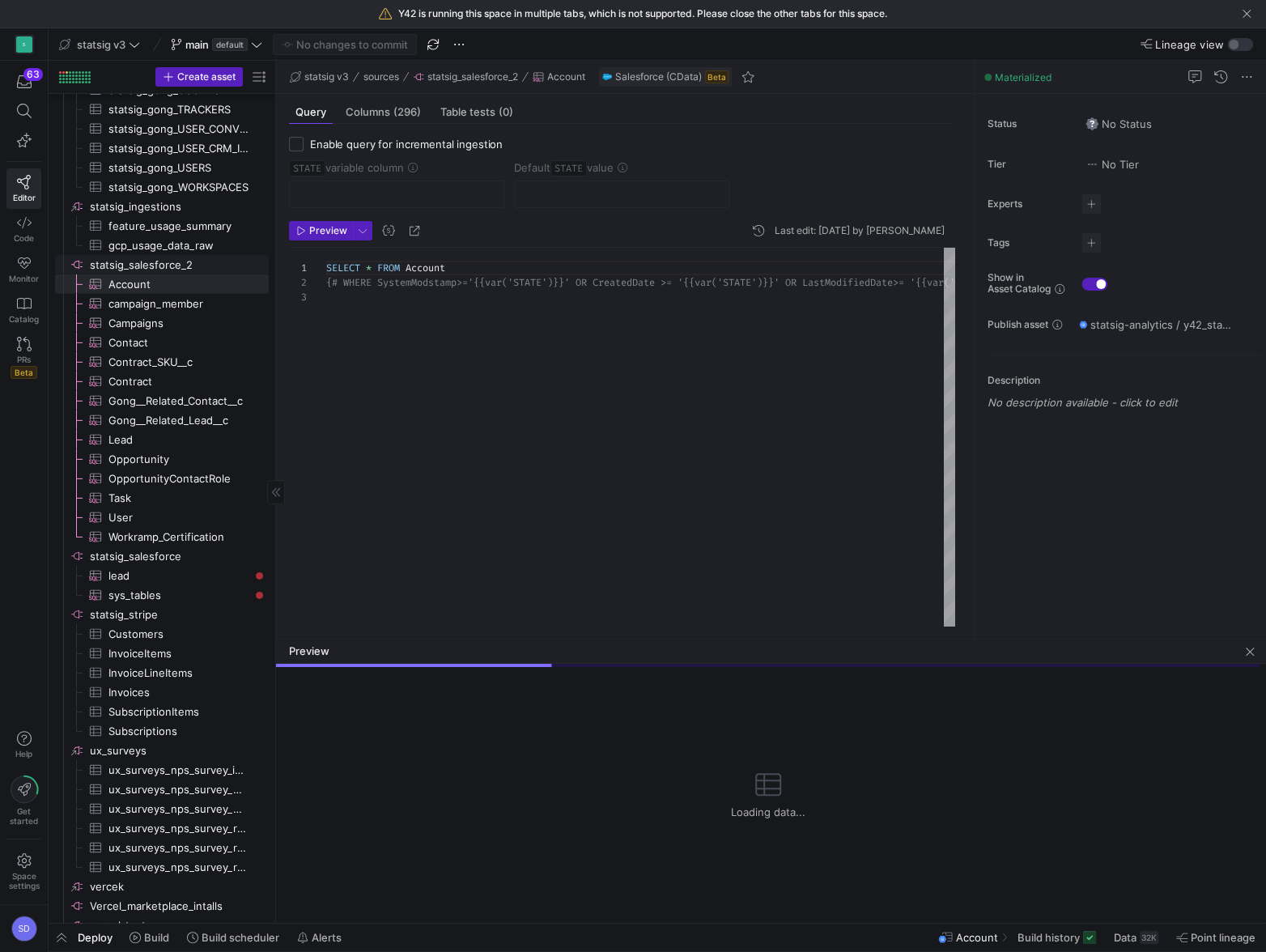
click at [150, 263] on span "statsig_salesforce_2​​​​​​​​" at bounding box center [178, 264] width 177 height 18
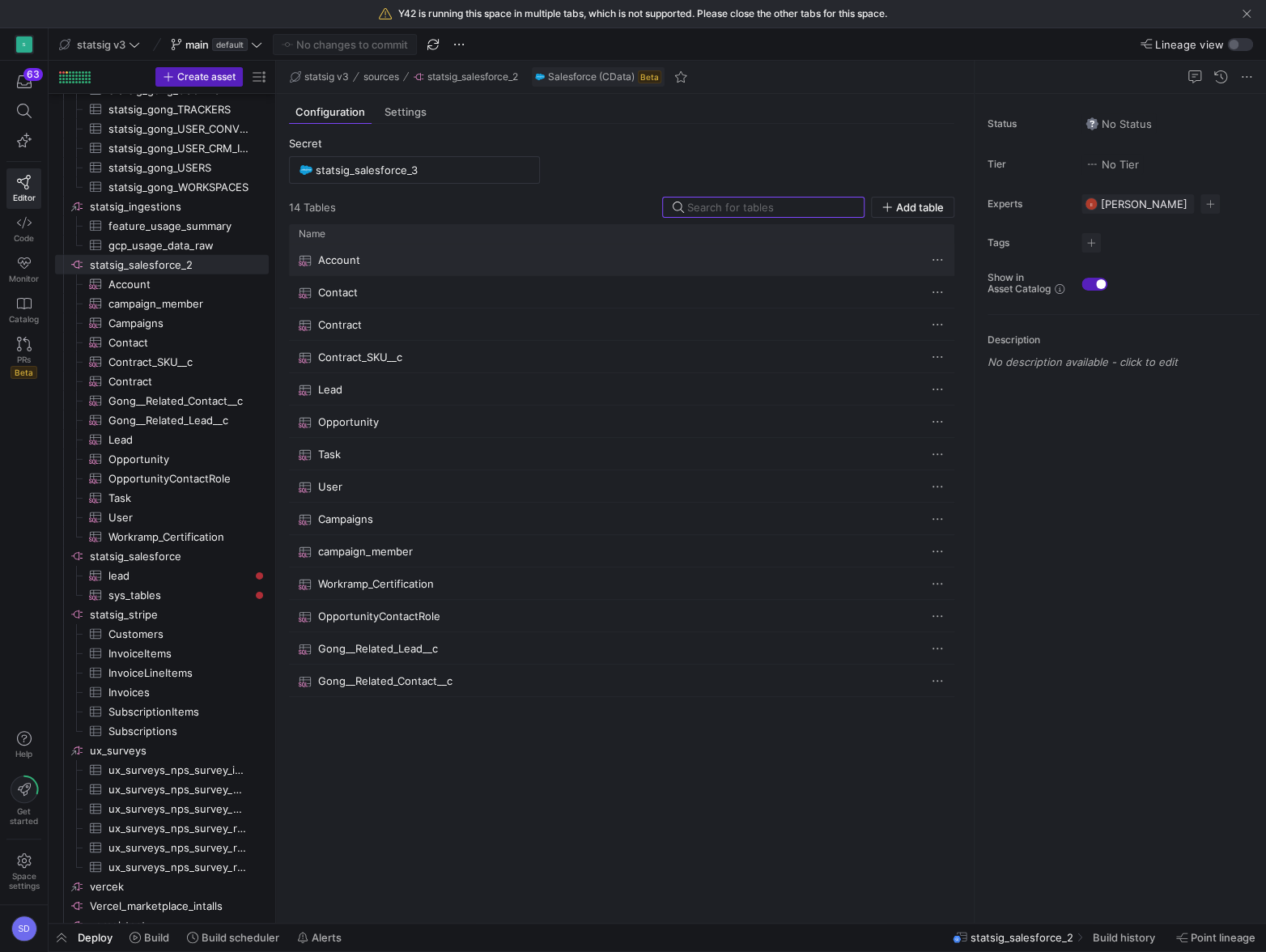
click at [338, 268] on span "Account" at bounding box center [339, 260] width 42 height 32
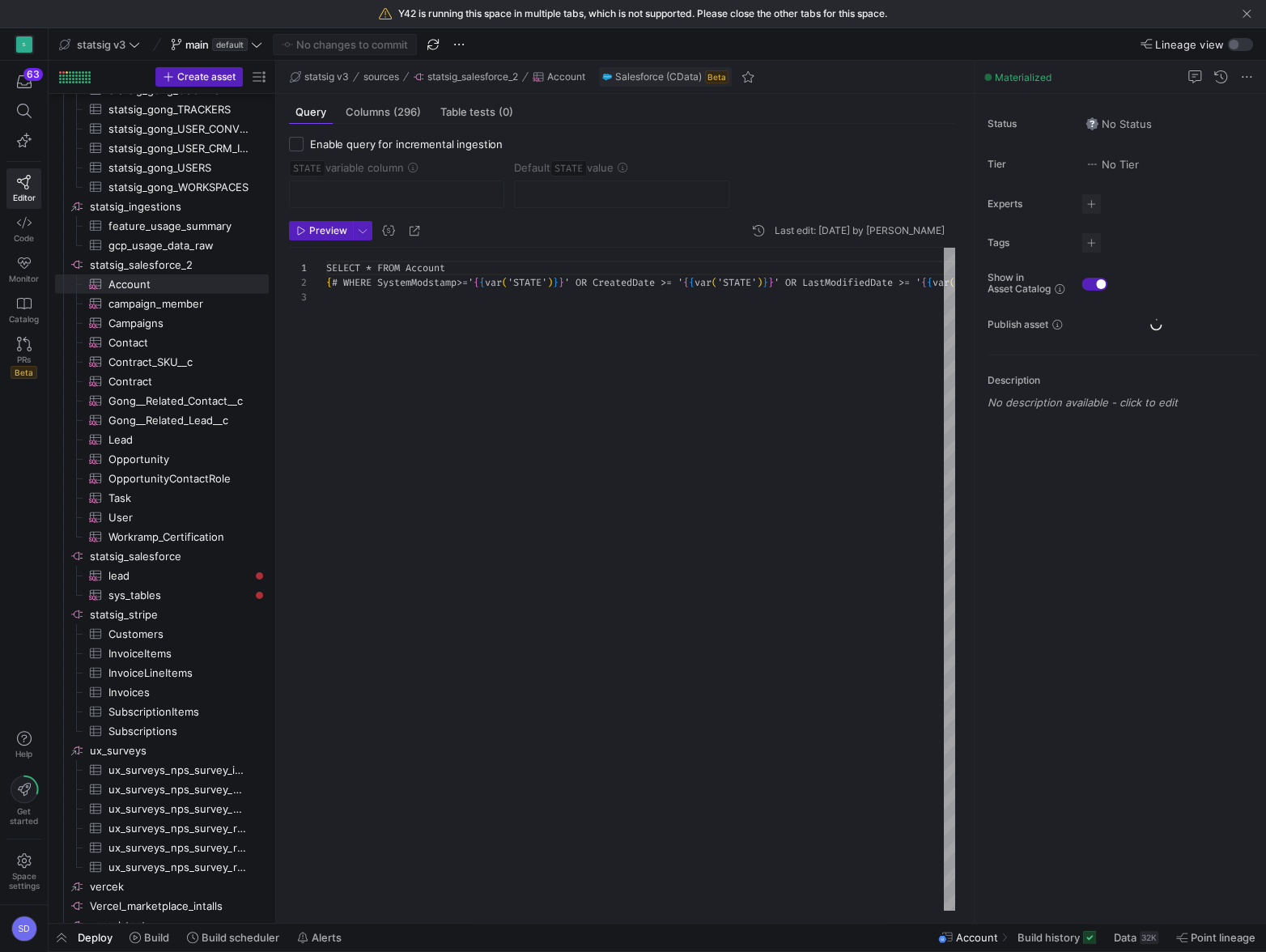
scroll to position [28, 0]
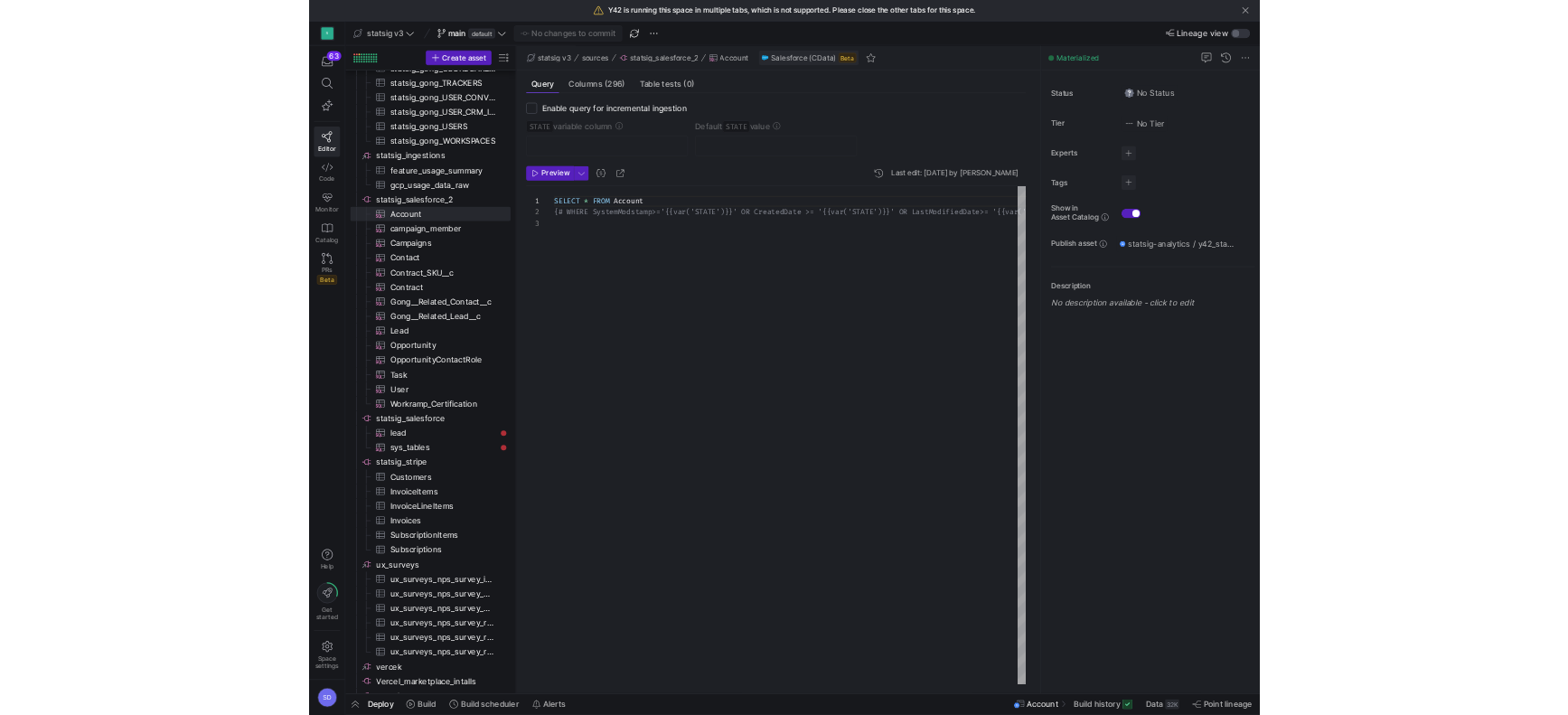
scroll to position [31, 0]
